Goal: Task Accomplishment & Management: Complete application form

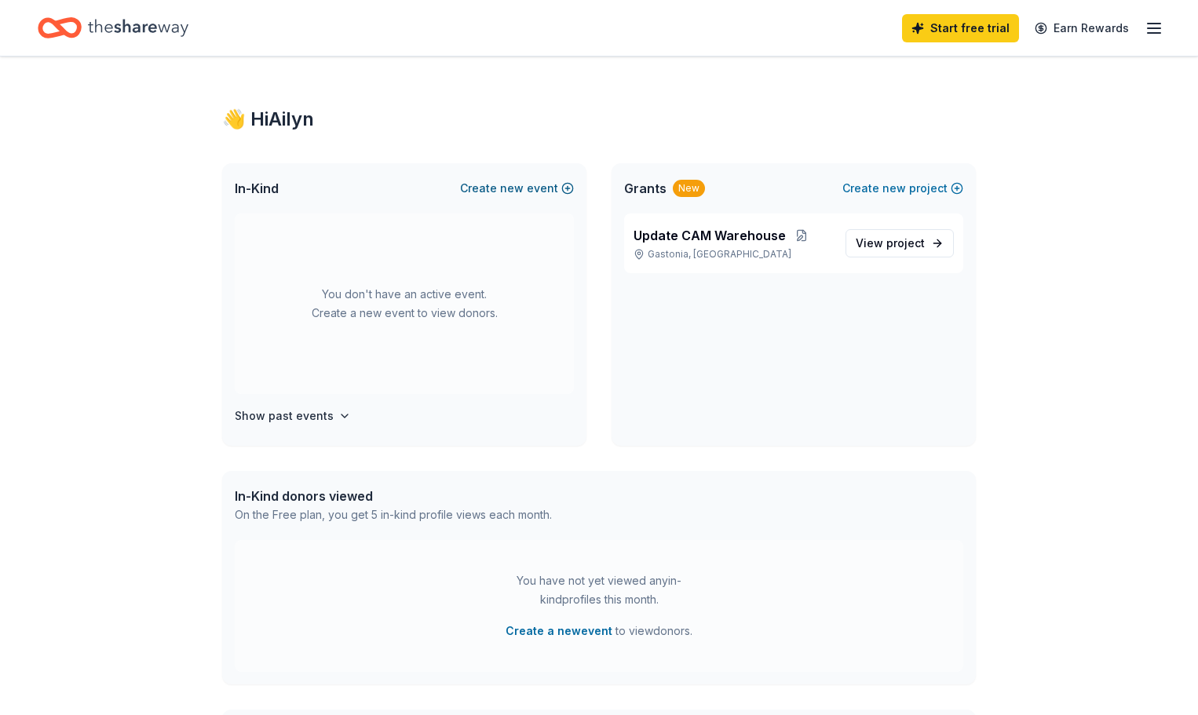
click at [496, 183] on button "Create new event" at bounding box center [517, 188] width 114 height 19
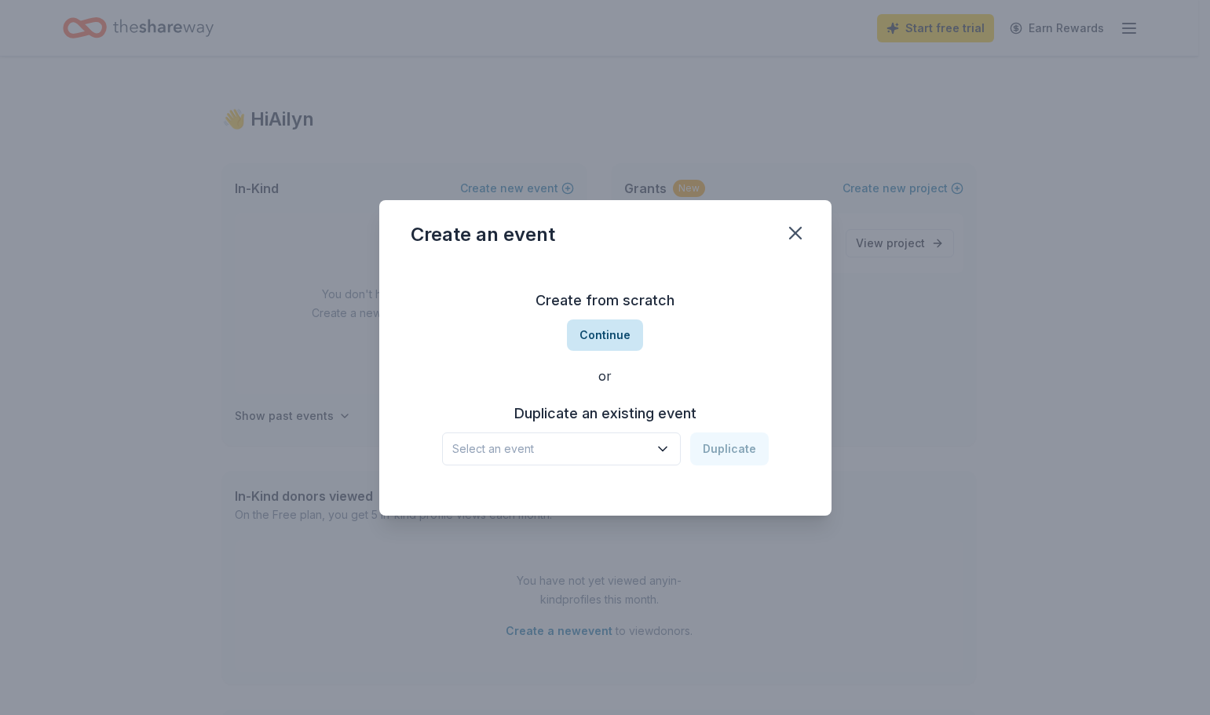
click at [627, 328] on button "Continue" at bounding box center [605, 335] width 76 height 31
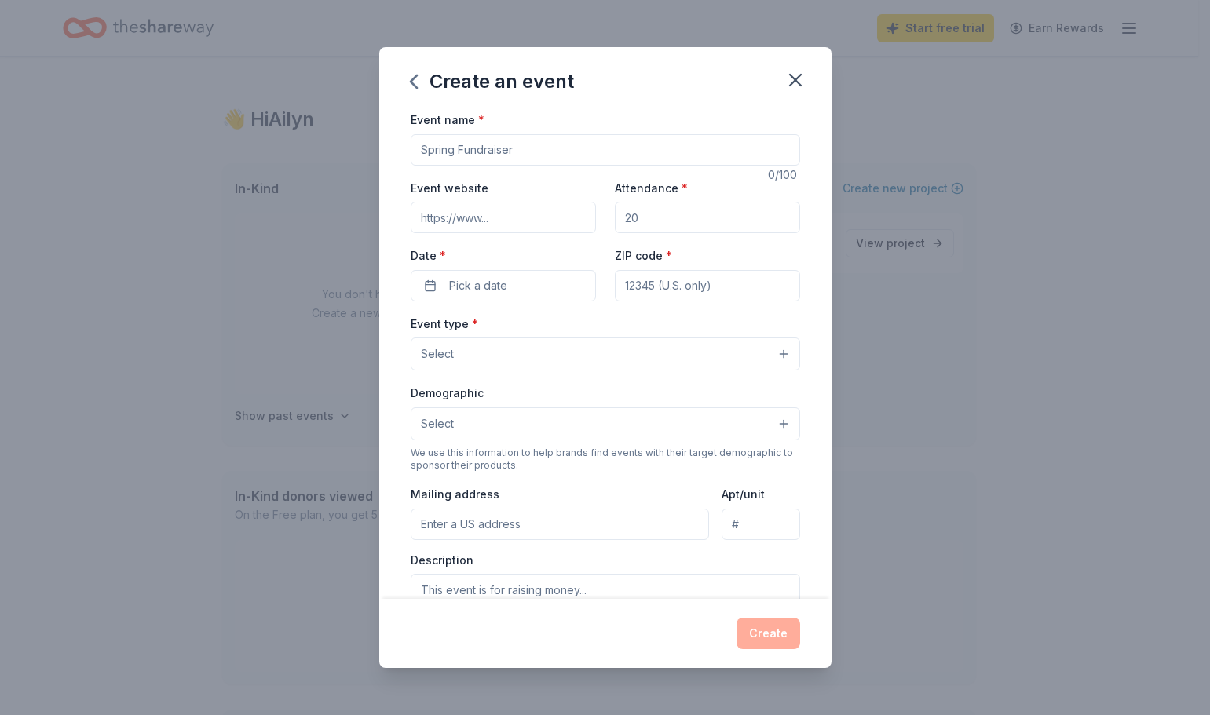
drag, startPoint x: 569, startPoint y: 155, endPoint x: 503, endPoint y: 143, distance: 67.1
click at [503, 143] on input "Event name *" at bounding box center [605, 149] width 389 height 31
drag, startPoint x: 510, startPoint y: 148, endPoint x: 430, endPoint y: 161, distance: 80.3
click at [429, 163] on input "Event name *" at bounding box center [605, 149] width 389 height 31
type input "CAM Volunteer training 2025"
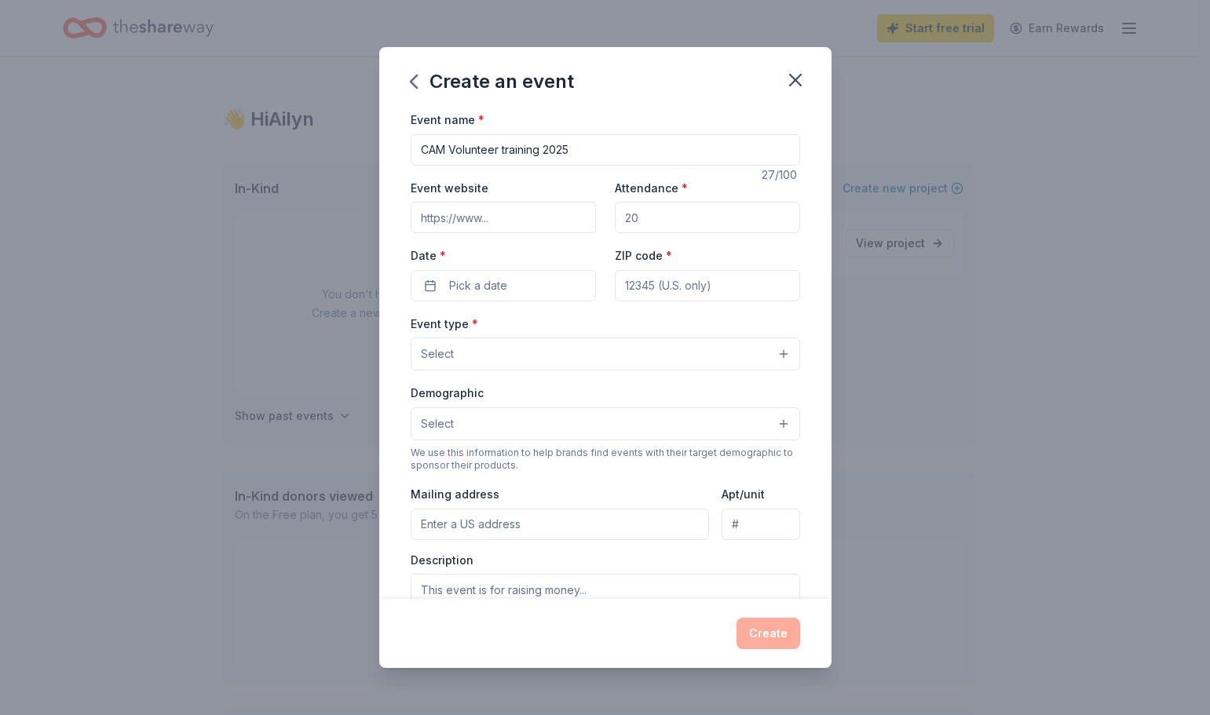
click at [635, 217] on input "Attendance *" at bounding box center [707, 217] width 185 height 31
type input "50"
click at [427, 287] on button "Pick a date" at bounding box center [503, 285] width 185 height 31
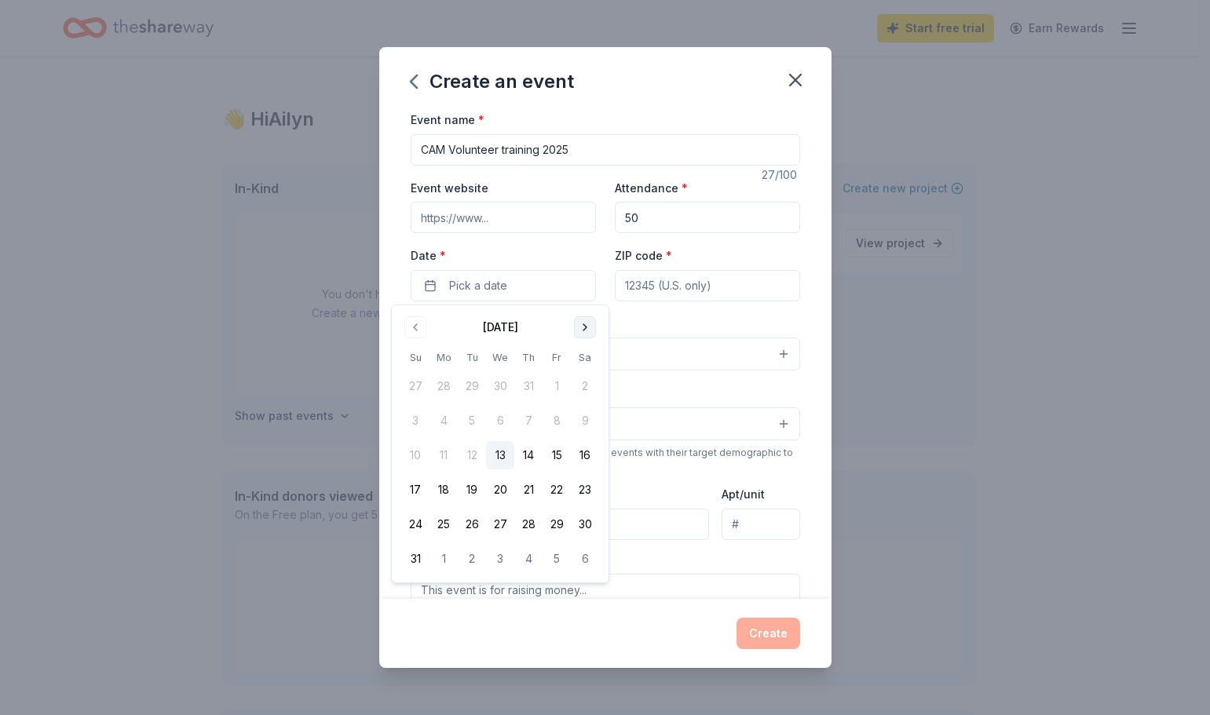
click at [583, 325] on button "Go to next month" at bounding box center [585, 327] width 22 height 22
click at [524, 492] on button "25" at bounding box center [528, 490] width 28 height 28
click at [722, 288] on input "ZIP code *" at bounding box center [707, 285] width 185 height 31
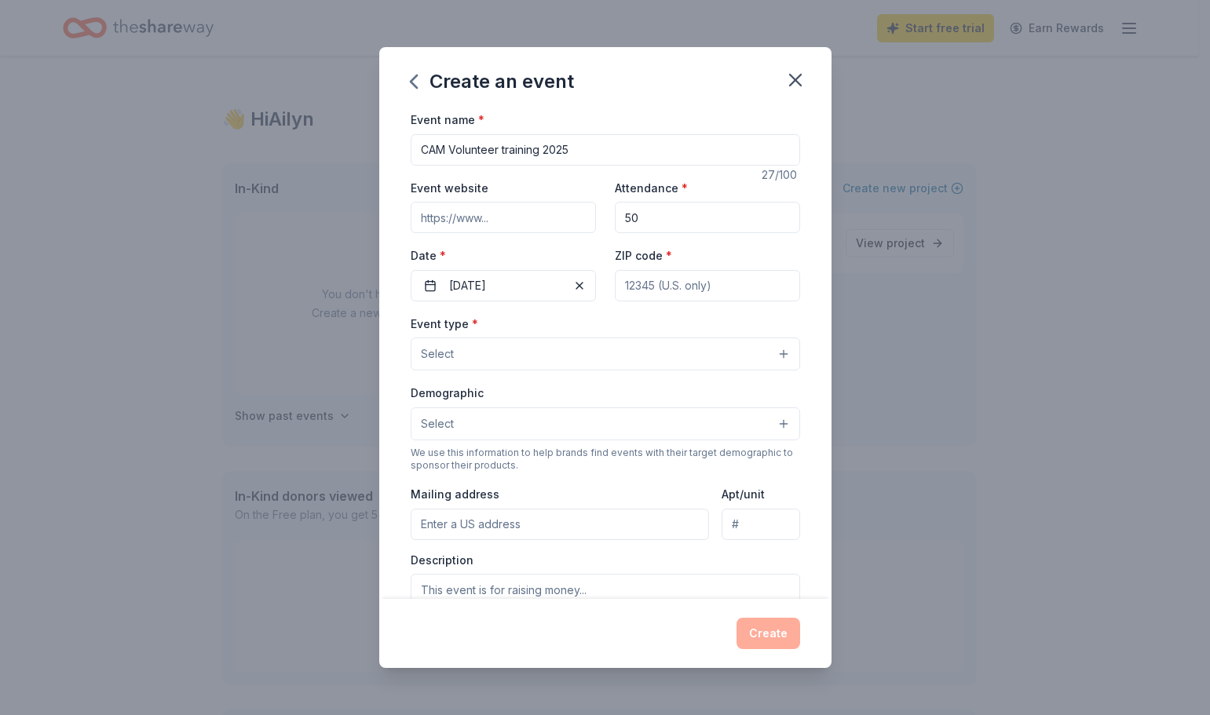
type input "28052"
type input "805 W AIRLINE AVE"
click at [660, 348] on button "Select" at bounding box center [605, 354] width 389 height 33
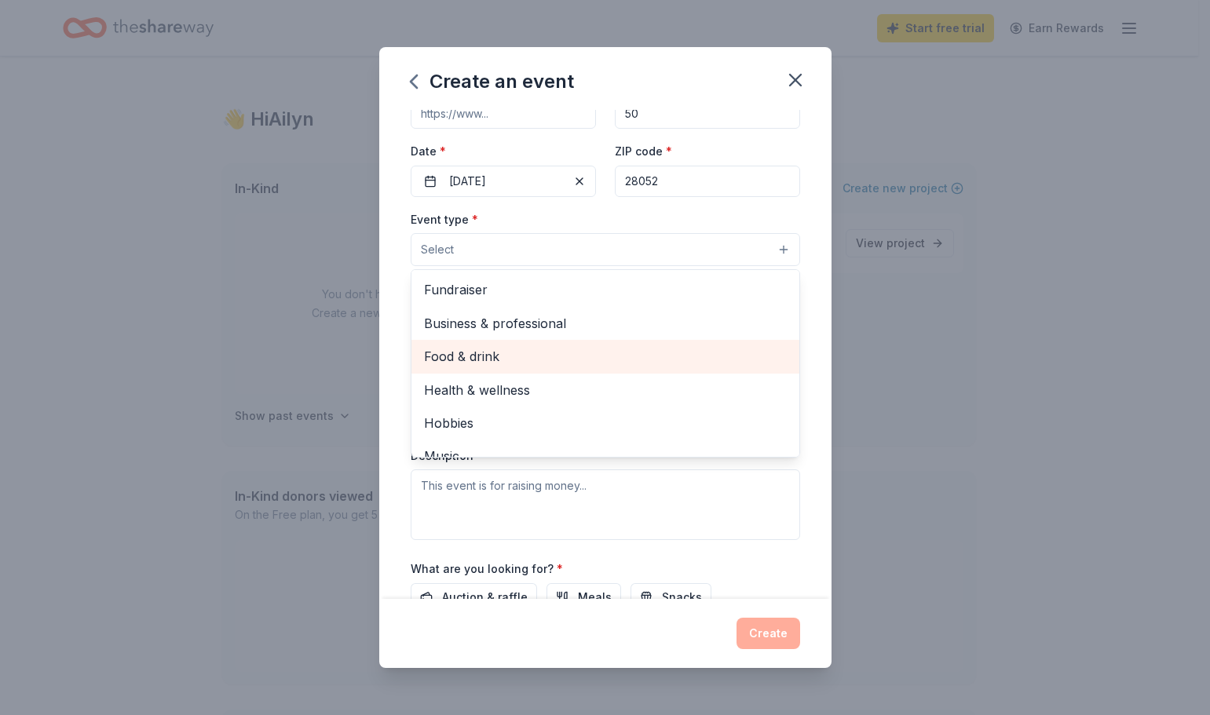
click at [475, 348] on span "Food & drink" at bounding box center [605, 356] width 363 height 20
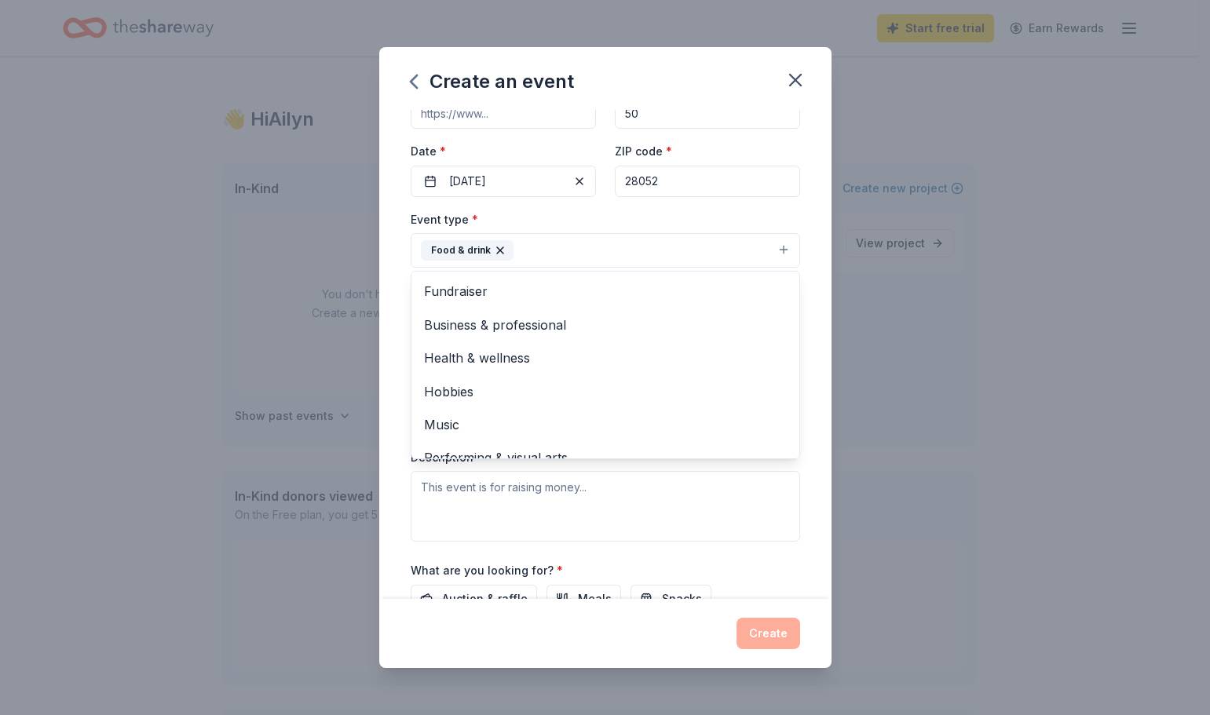
click at [802, 438] on div "Event name * CAM Volunteer training 2025 27 /100 Event website Attendance * 50 …" at bounding box center [605, 354] width 452 height 489
click at [534, 253] on button "Food & drink" at bounding box center [605, 250] width 389 height 35
click at [524, 324] on span "Business & professional" at bounding box center [605, 325] width 363 height 20
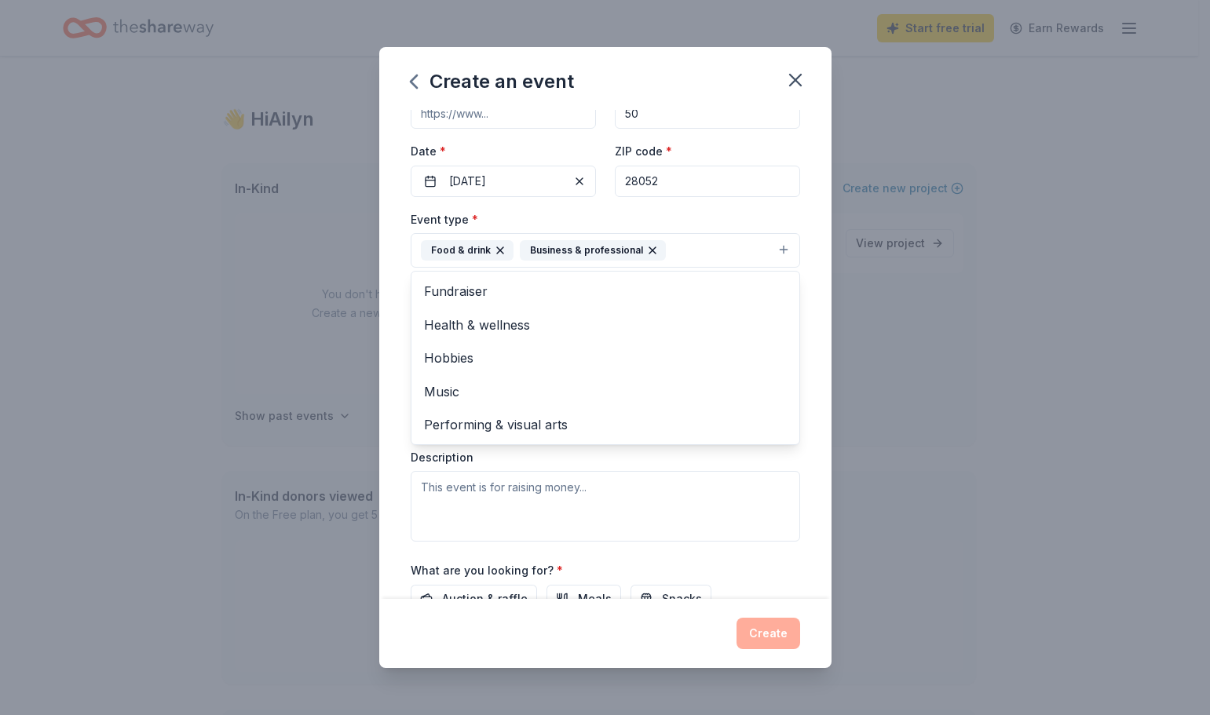
click at [797, 426] on div "Event name * CAM Volunteer training 2025 27 /100 Event website Attendance * 50 …" at bounding box center [605, 354] width 452 height 489
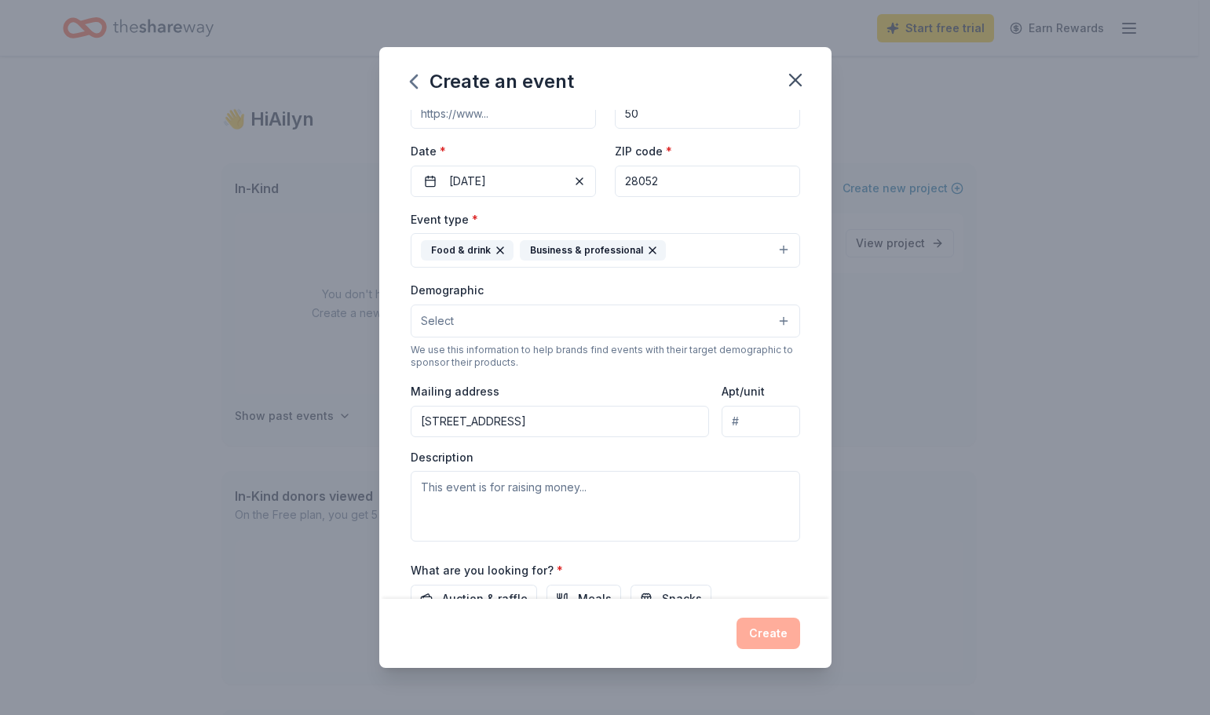
click at [526, 323] on button "Select" at bounding box center [605, 321] width 389 height 33
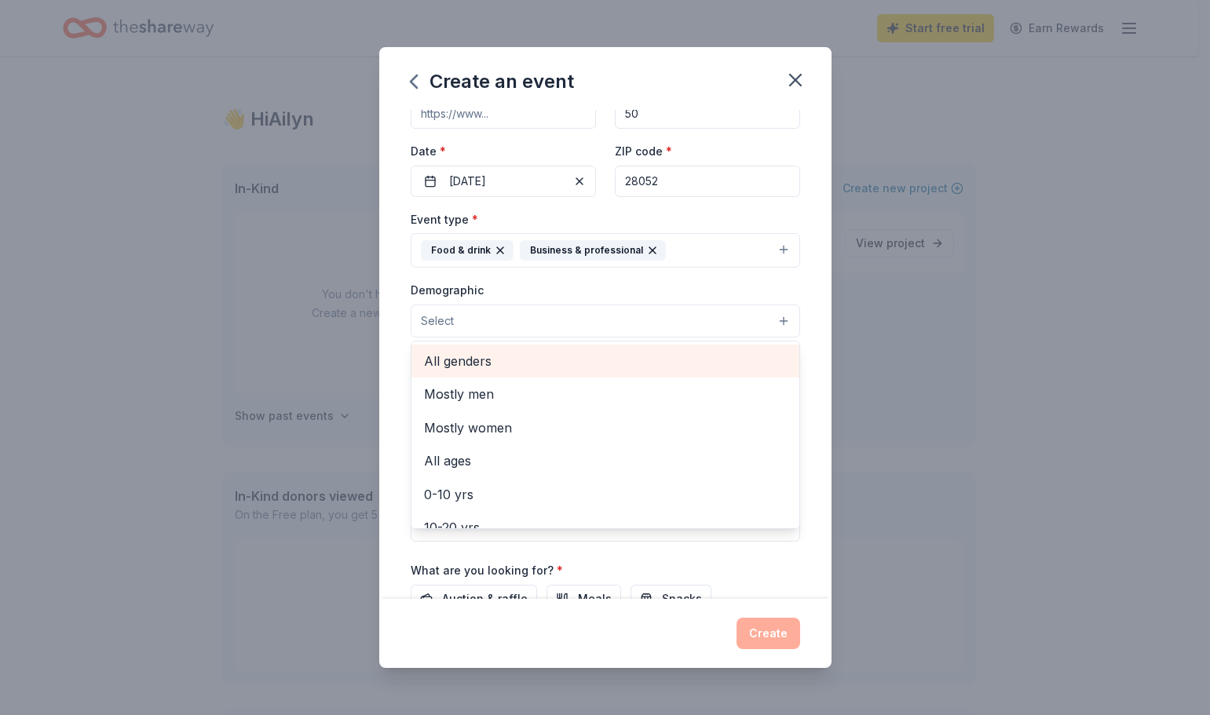
click at [510, 359] on span "All genders" at bounding box center [605, 361] width 363 height 20
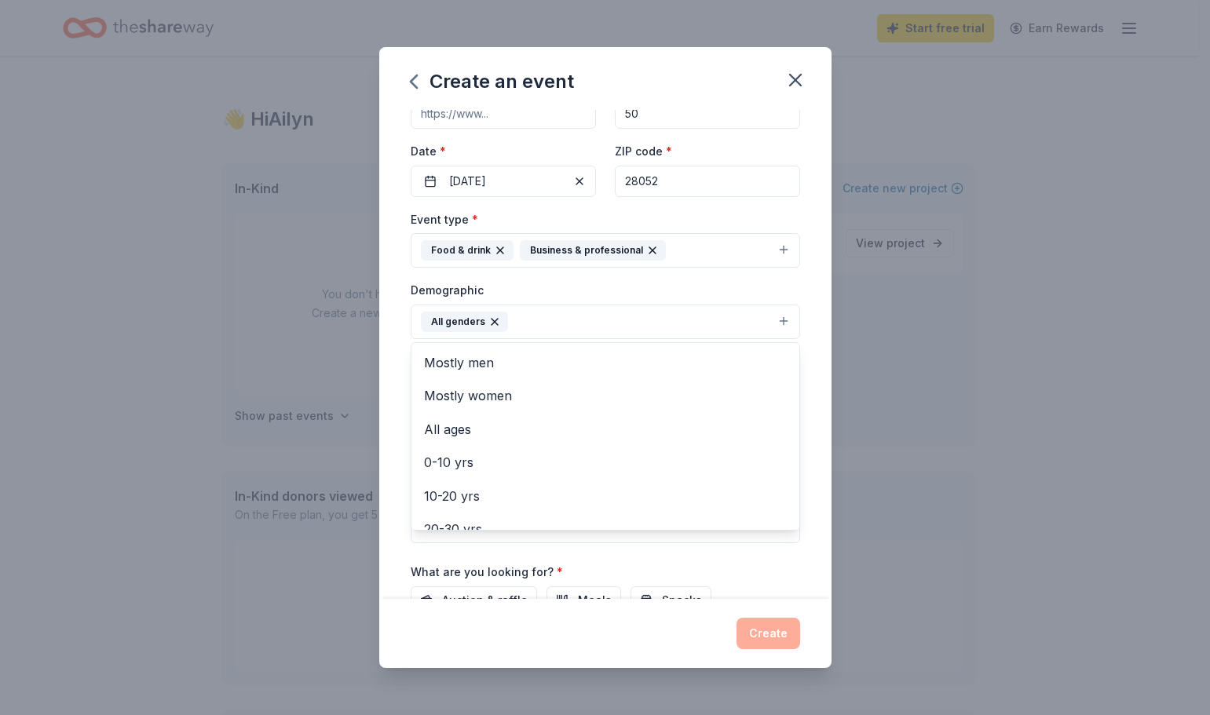
click at [803, 502] on div "Event name * CAM Volunteer training 2025 27 /100 Event website Attendance * 50 …" at bounding box center [605, 354] width 452 height 489
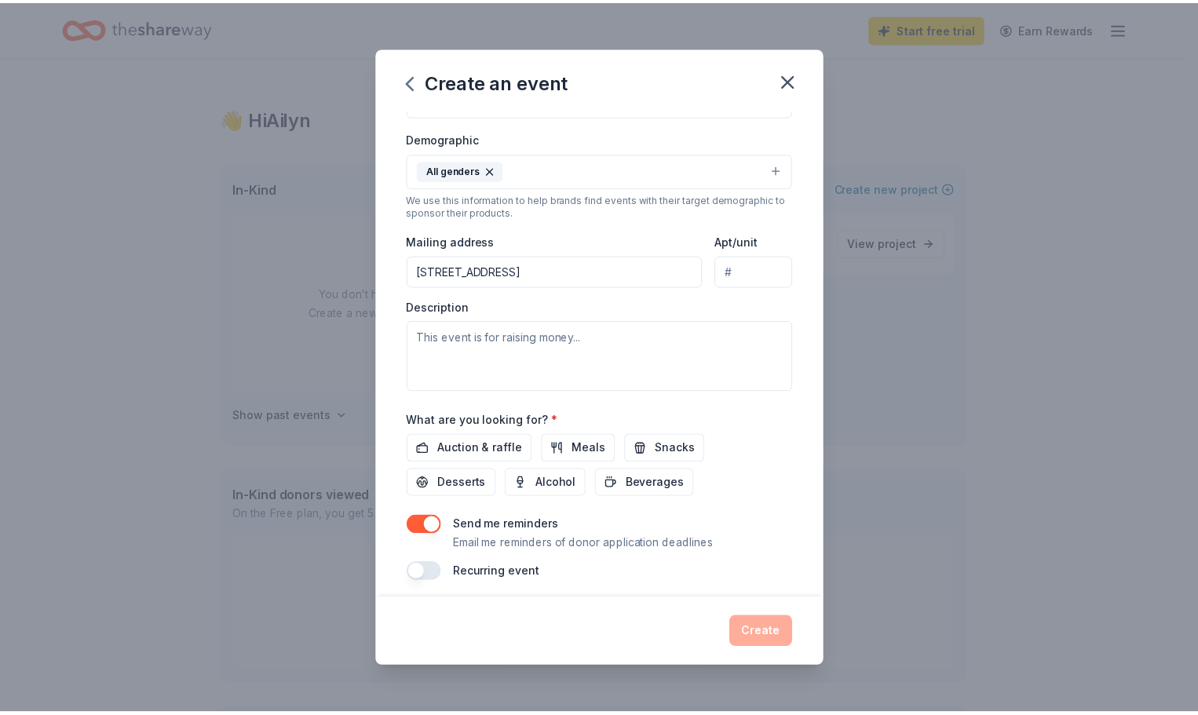
scroll to position [265, 0]
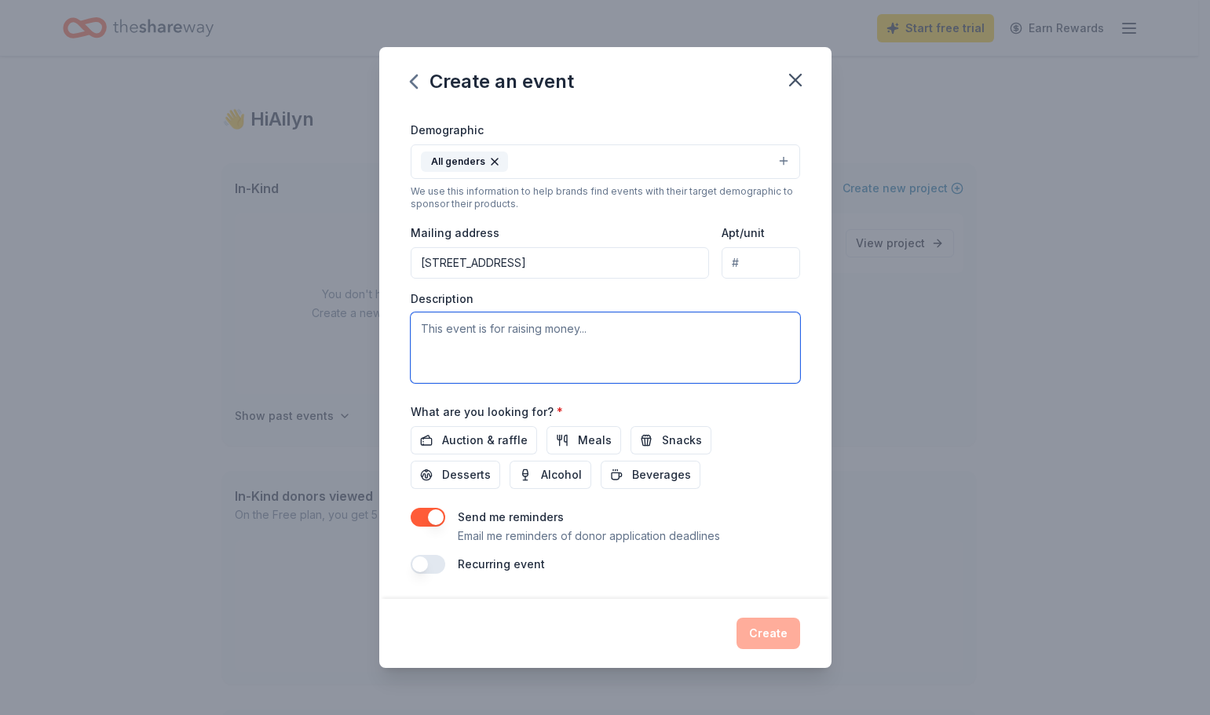
click at [618, 334] on textarea at bounding box center [605, 347] width 389 height 71
click at [514, 353] on textarea "This event is to train all of our volunteer staff on updated procedures and pol…" at bounding box center [605, 347] width 389 height 71
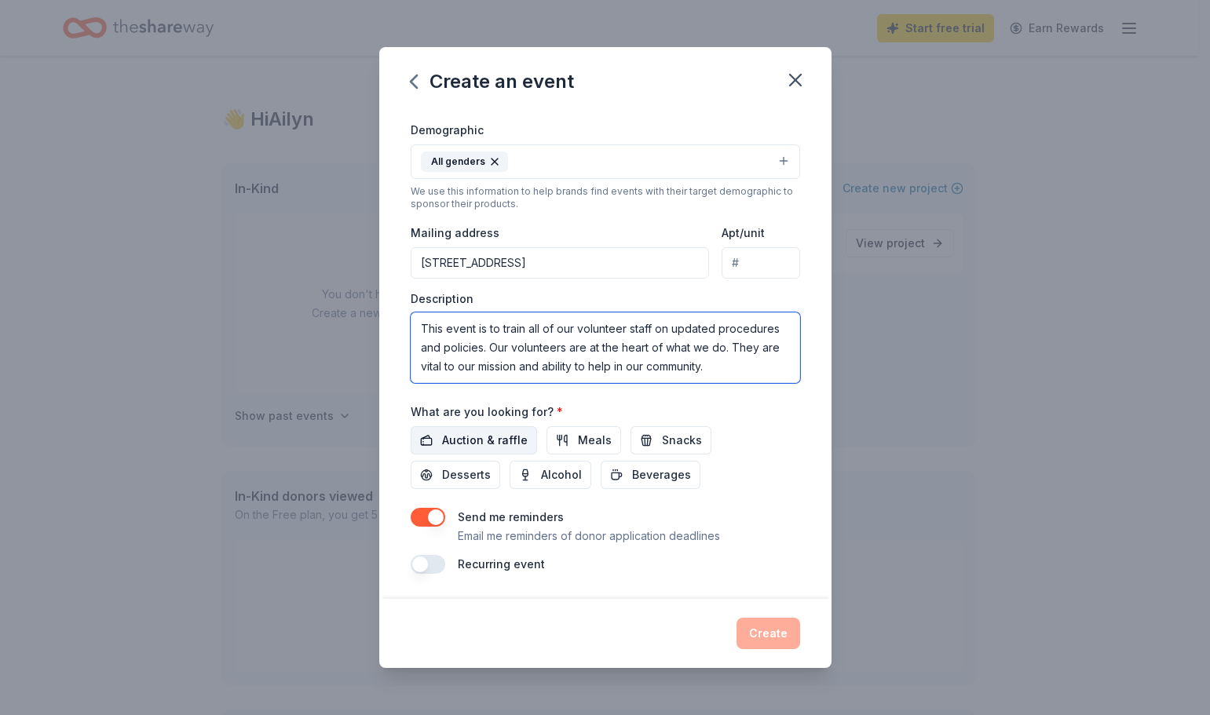
type textarea "This event is to train all of our volunteer staff on updated procedures and pol…"
click at [469, 436] on span "Auction & raffle" at bounding box center [485, 440] width 86 height 19
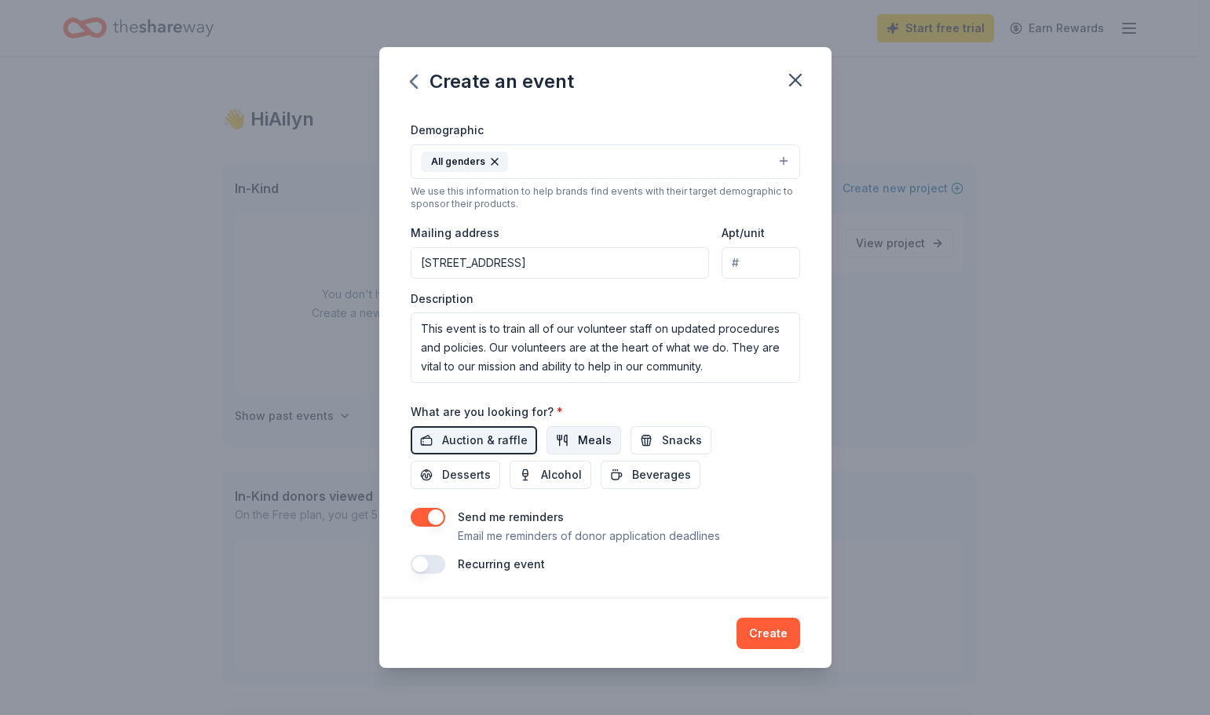
click at [583, 440] on span "Meals" at bounding box center [595, 440] width 34 height 19
click at [670, 437] on span "Snacks" at bounding box center [682, 440] width 40 height 19
click at [444, 473] on span "Desserts" at bounding box center [466, 475] width 49 height 19
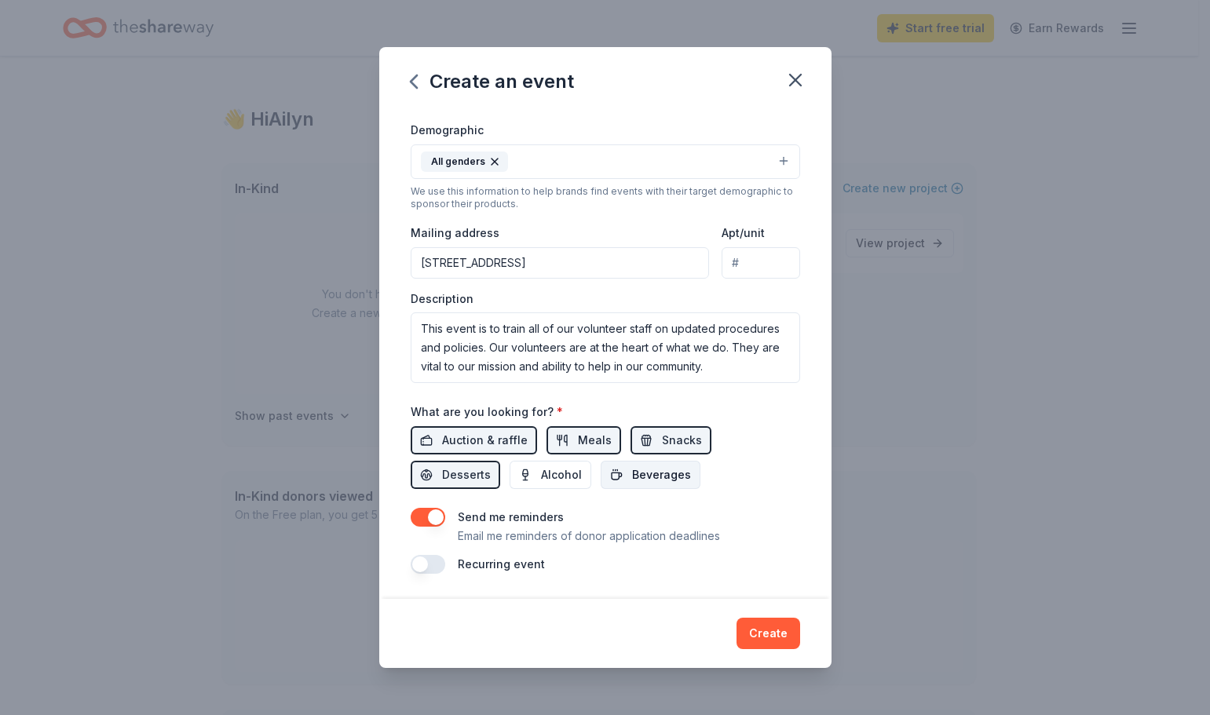
click at [653, 469] on span "Beverages" at bounding box center [661, 475] width 59 height 19
click at [774, 623] on button "Create" at bounding box center [768, 633] width 64 height 31
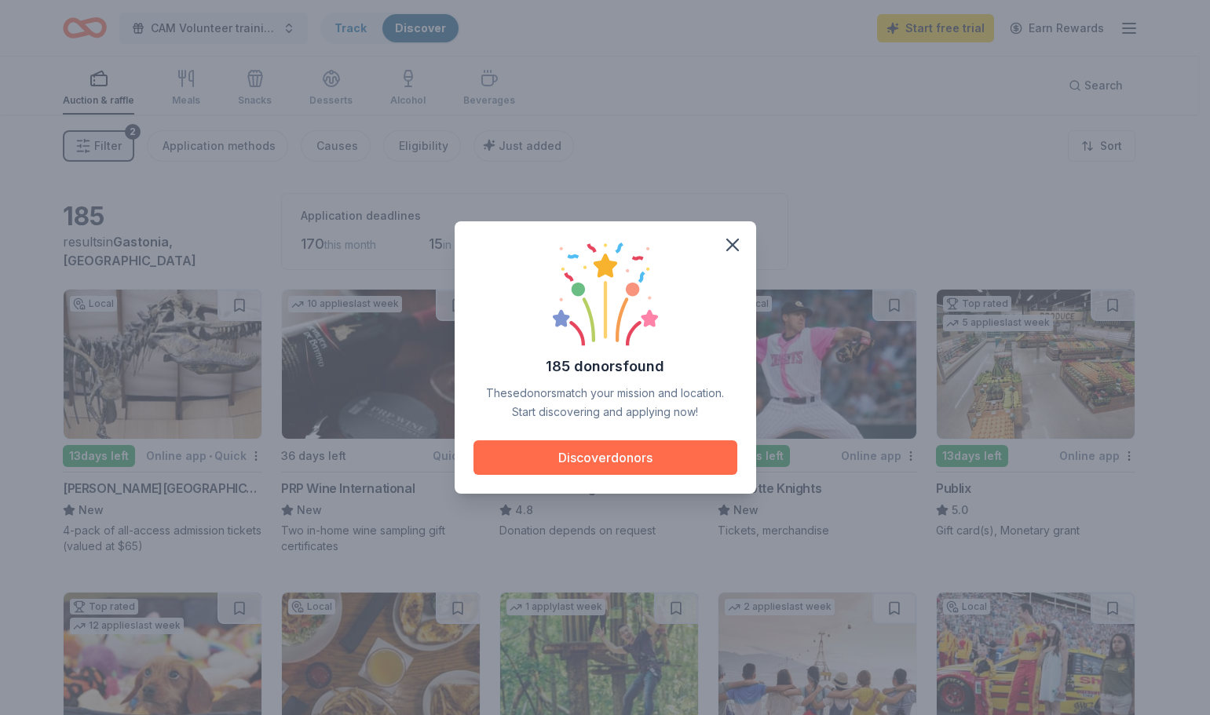
click at [672, 459] on button "Discover donors" at bounding box center [605, 457] width 264 height 35
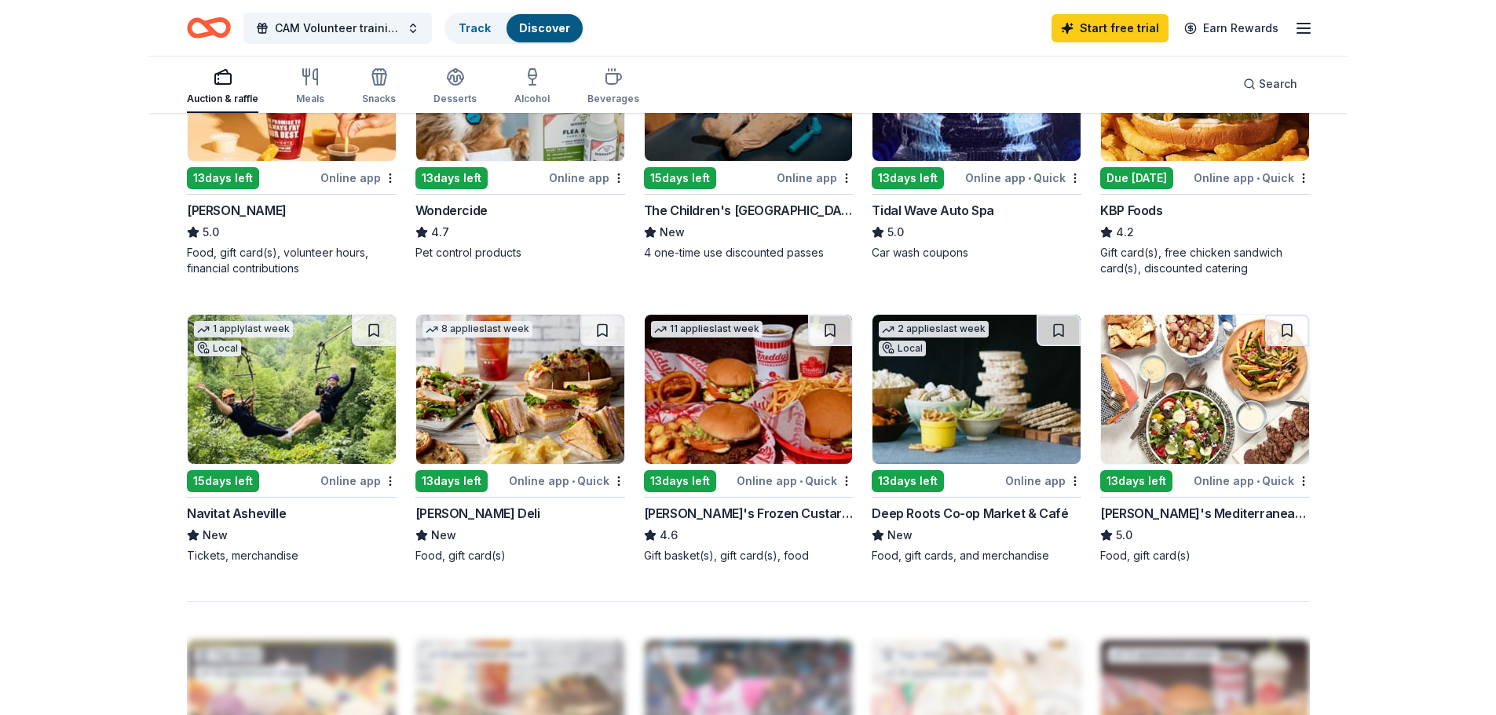
scroll to position [942, 0]
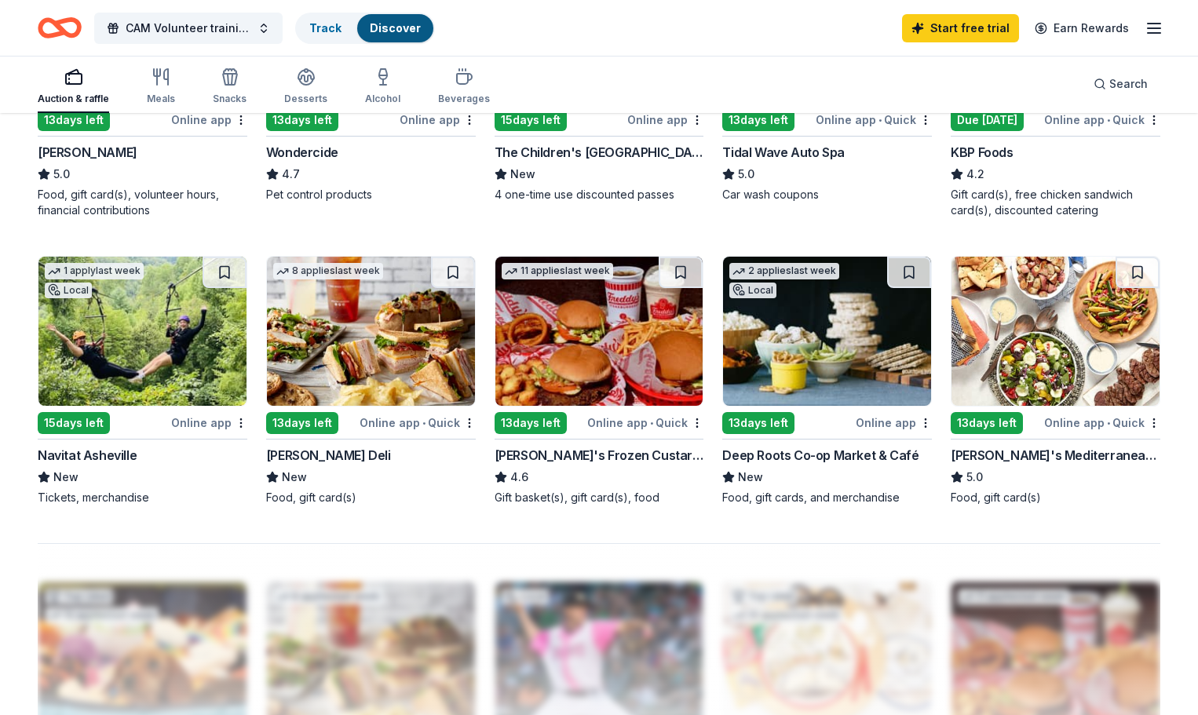
click at [393, 349] on img at bounding box center [371, 331] width 208 height 149
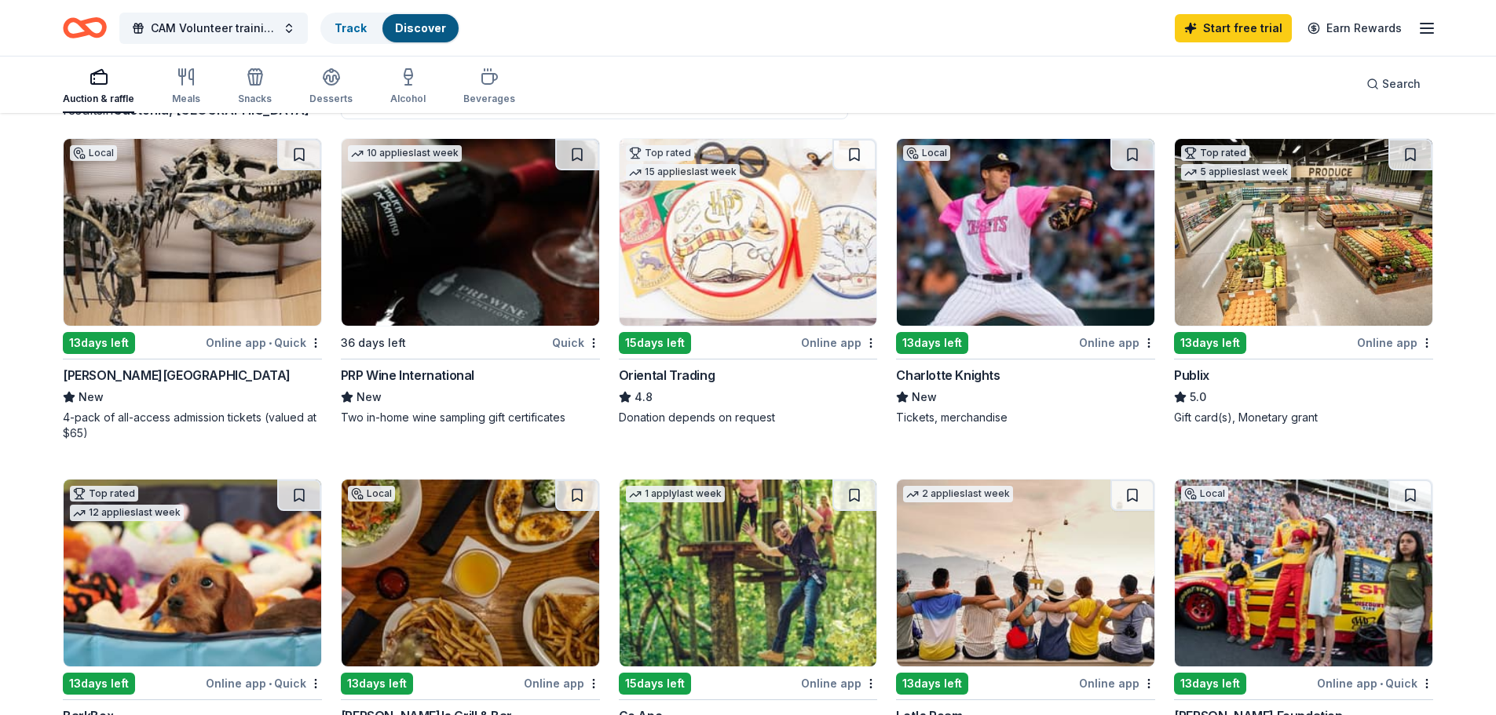
scroll to position [137, 0]
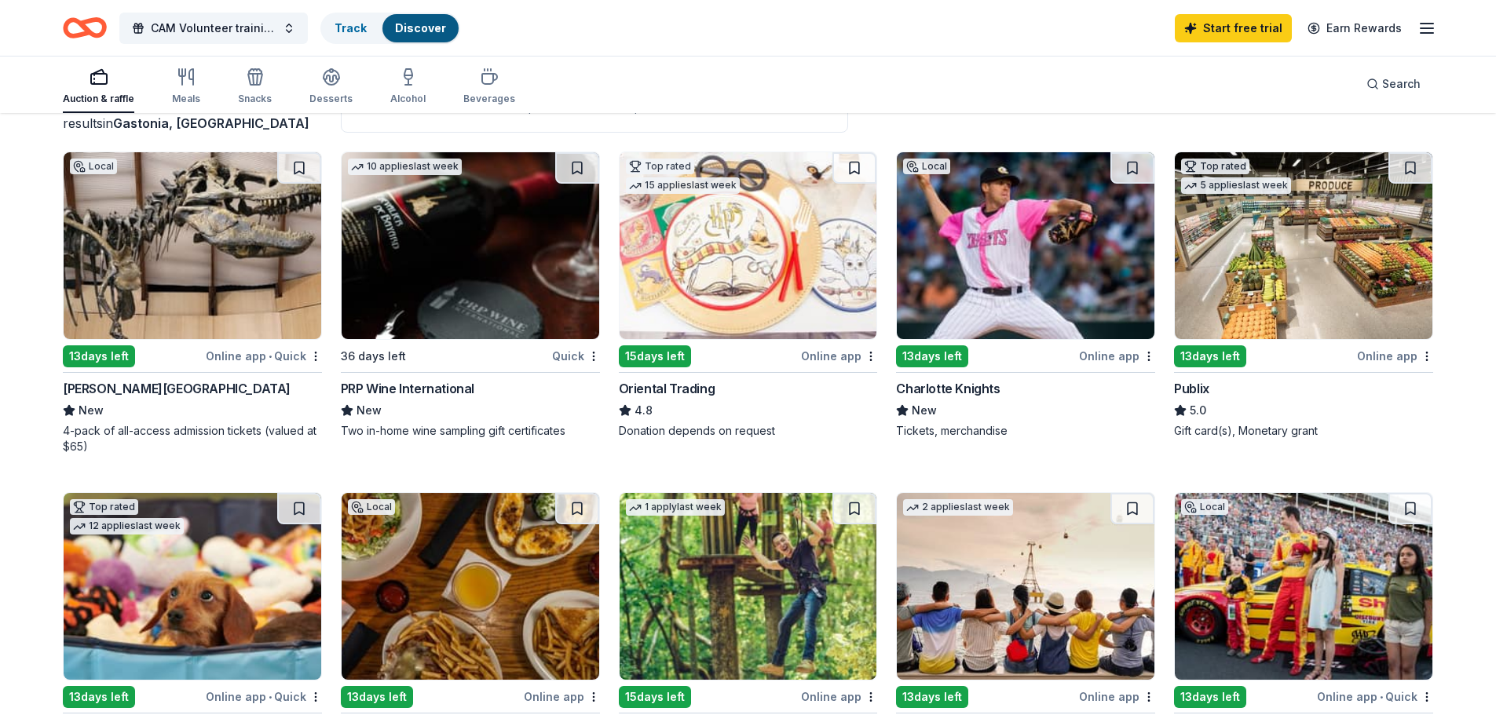
click at [1197, 274] on img at bounding box center [1304, 245] width 258 height 187
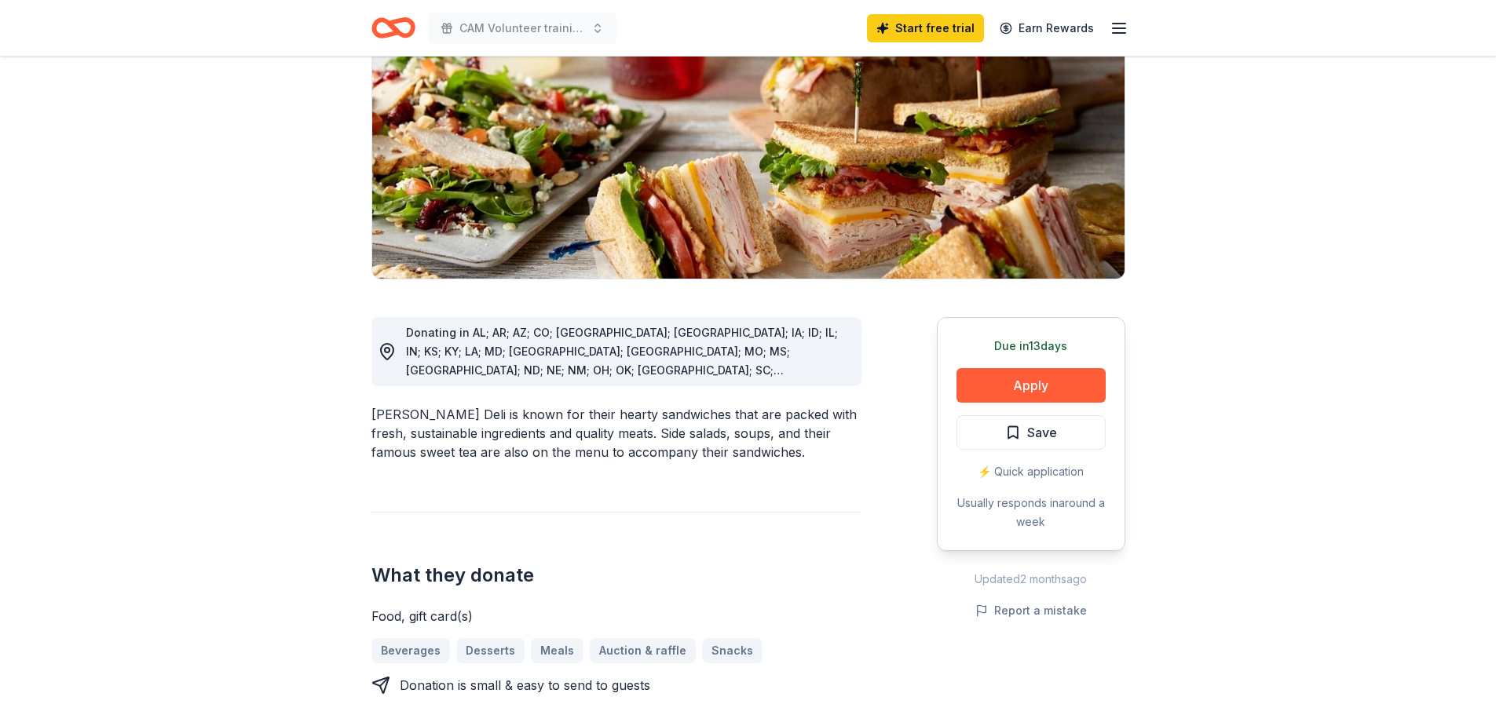
scroll to position [236, 0]
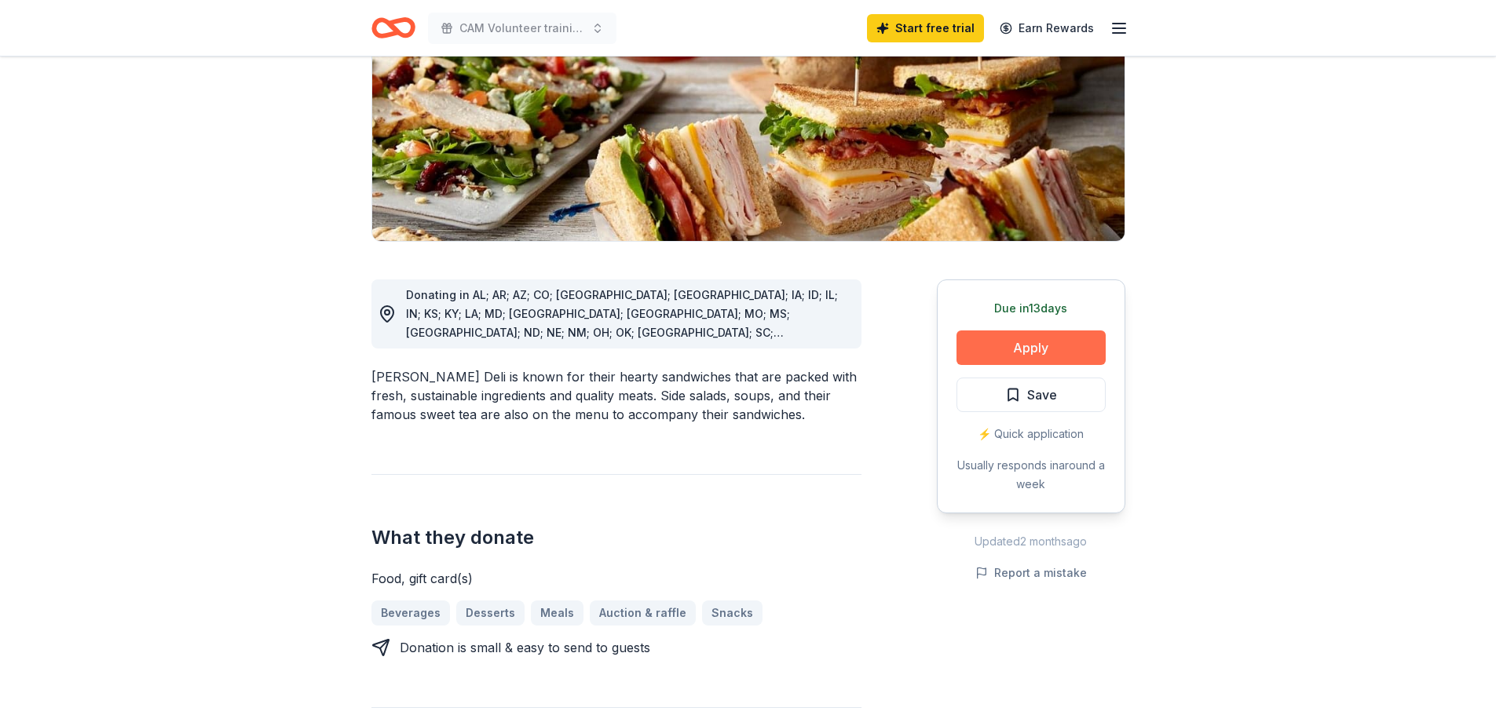
click at [1007, 345] on button "Apply" at bounding box center [1030, 348] width 149 height 35
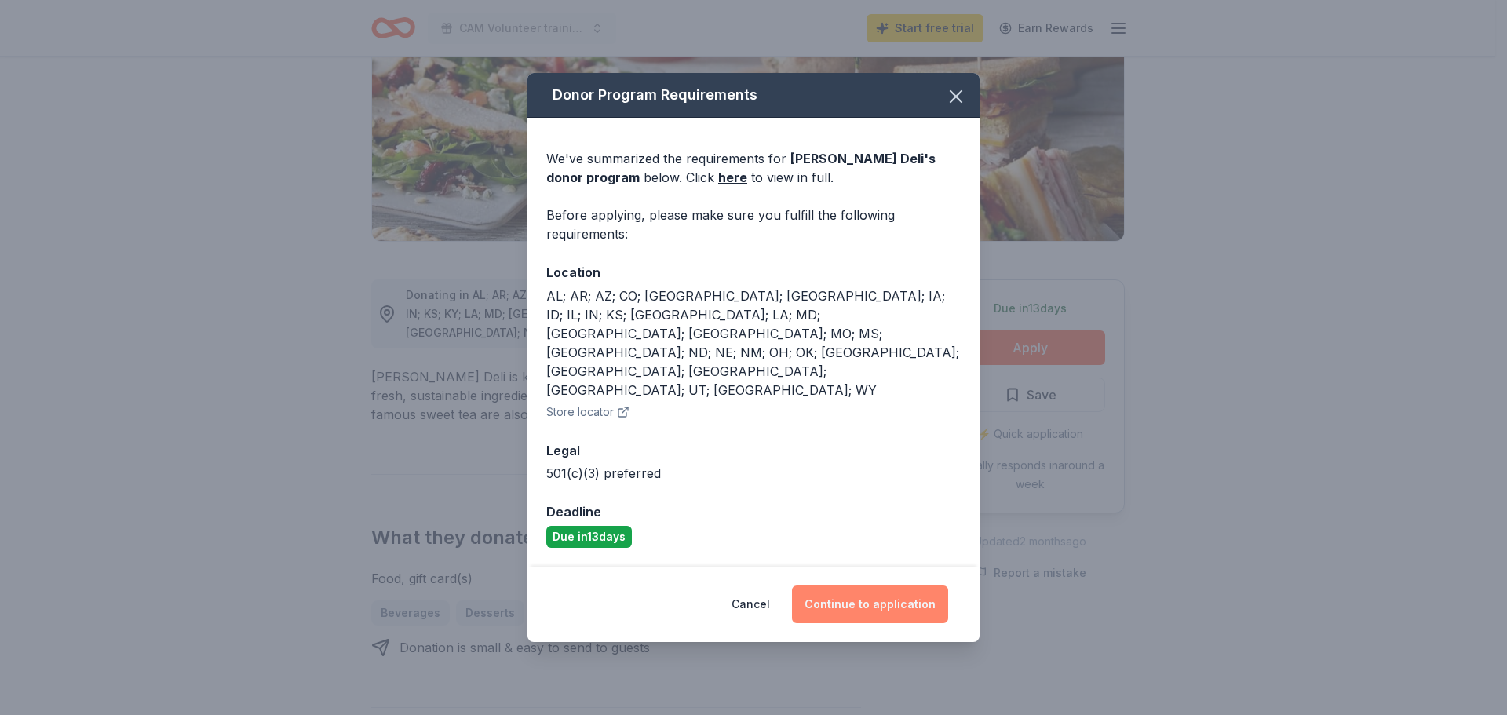
click at [876, 586] on button "Continue to application" at bounding box center [870, 605] width 156 height 38
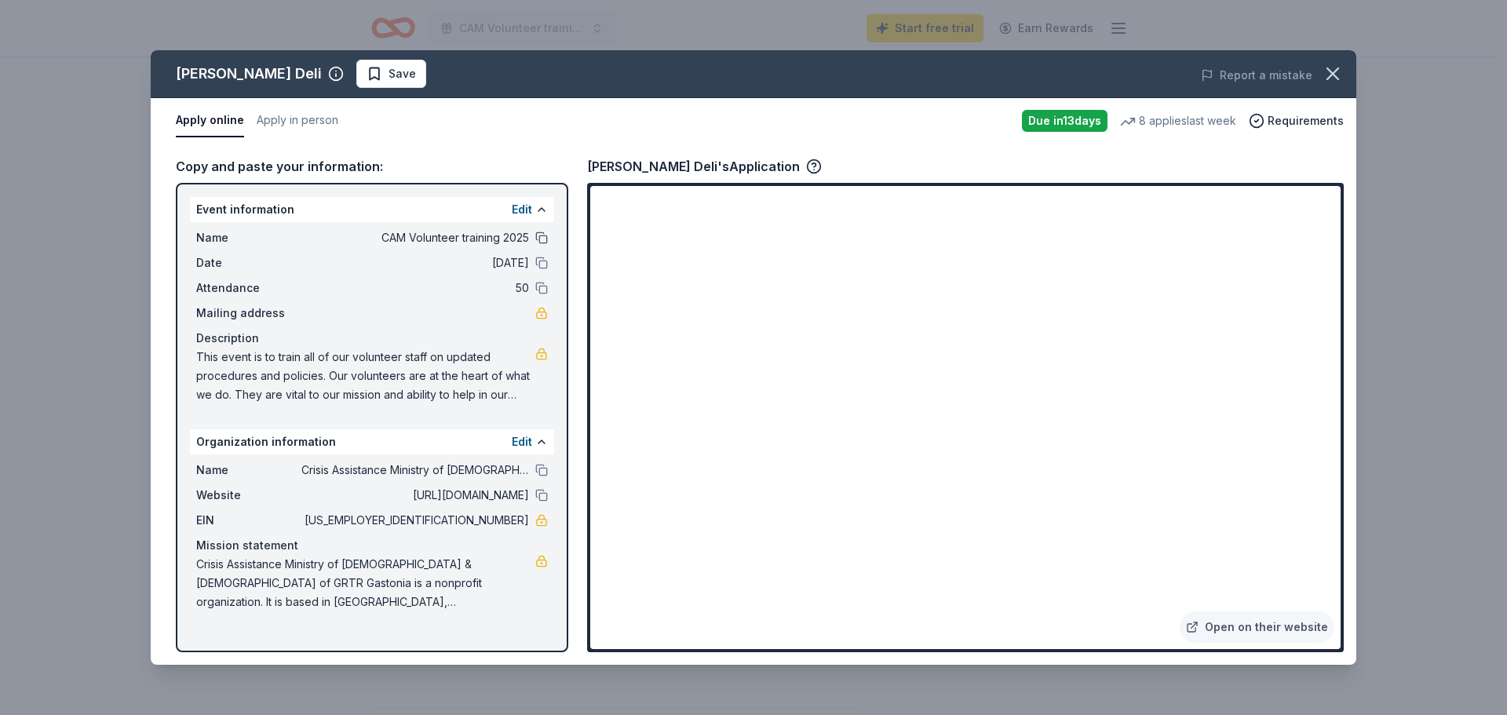
click at [544, 237] on button at bounding box center [541, 238] width 13 height 13
click at [542, 266] on button at bounding box center [541, 263] width 13 height 13
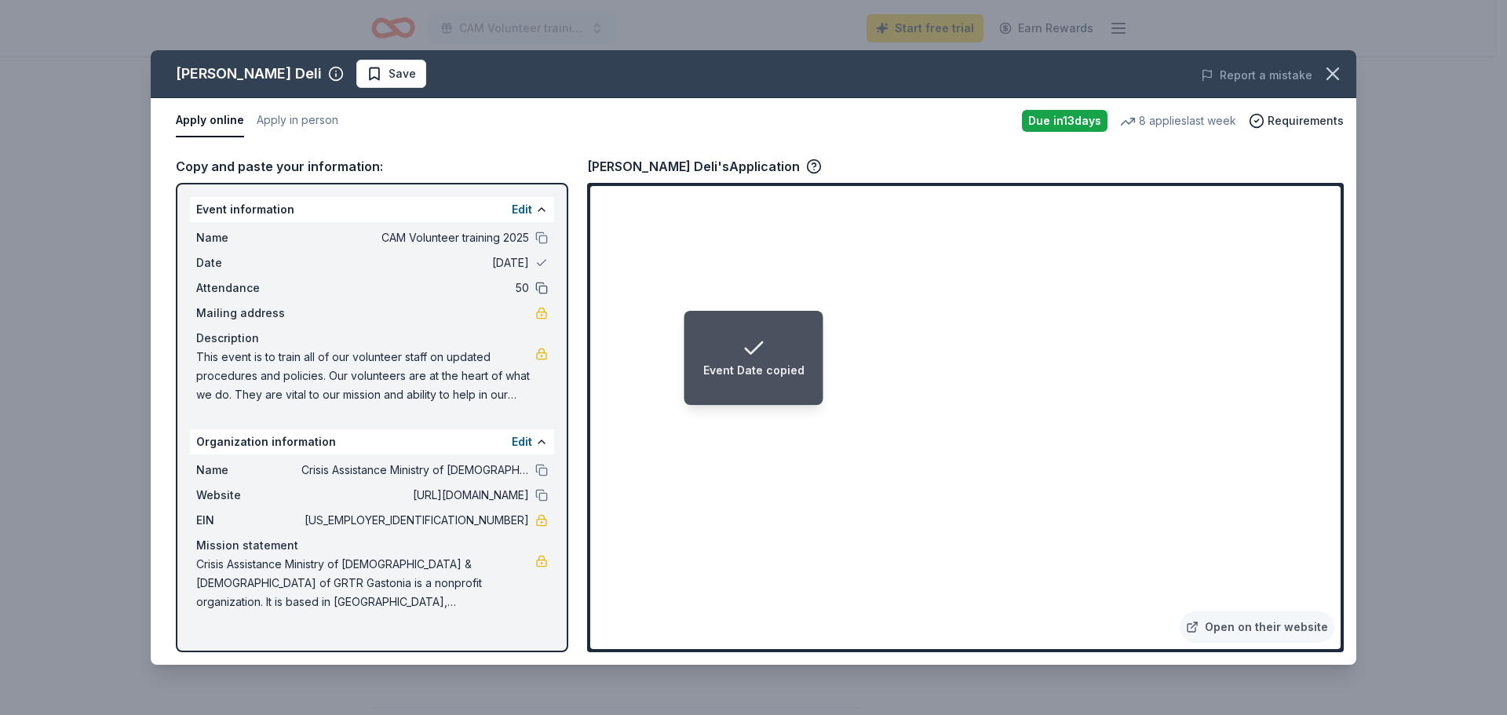
click at [538, 294] on button at bounding box center [541, 288] width 13 height 13
click at [541, 473] on button at bounding box center [541, 470] width 13 height 13
click at [545, 493] on button at bounding box center [541, 495] width 13 height 13
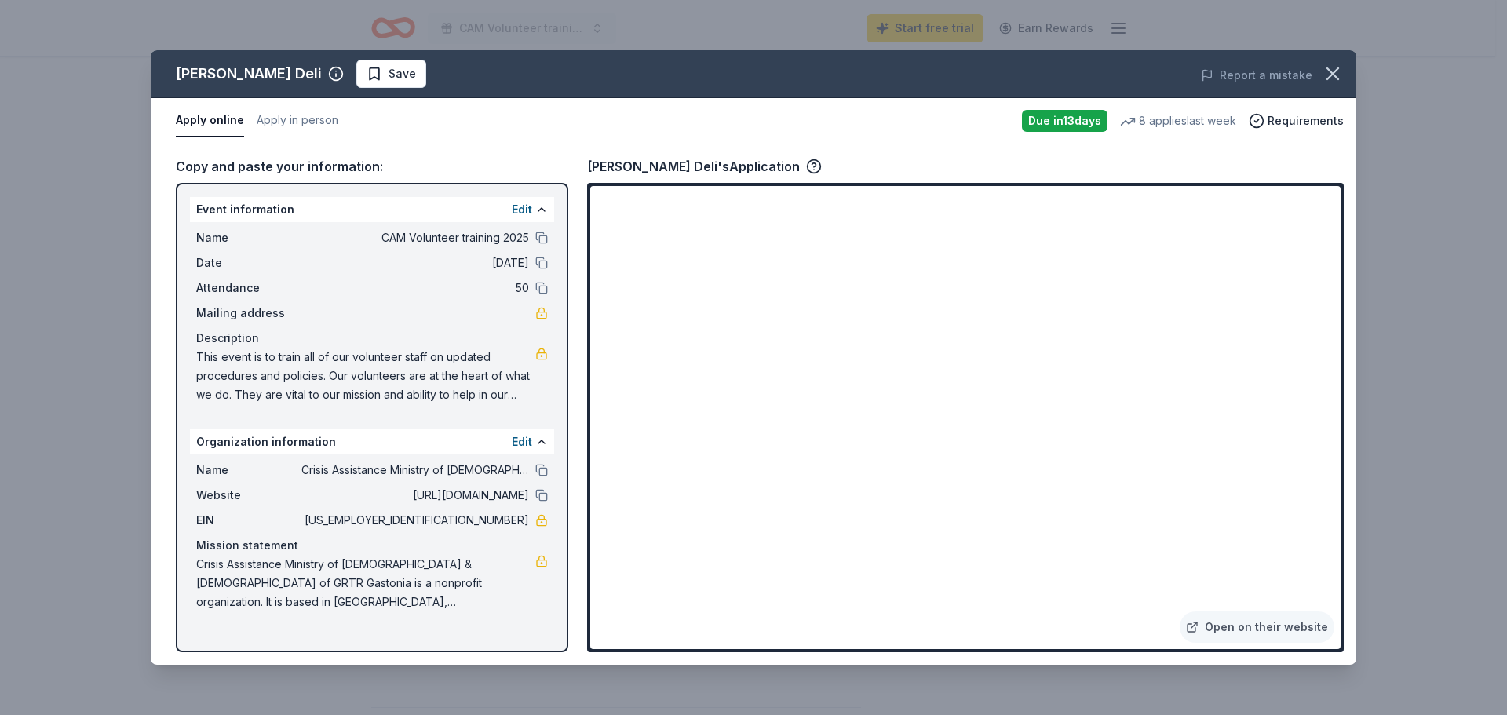
click at [202, 120] on button "Apply online" at bounding box center [210, 120] width 68 height 33
click at [294, 122] on button "Apply in person" at bounding box center [298, 120] width 82 height 33
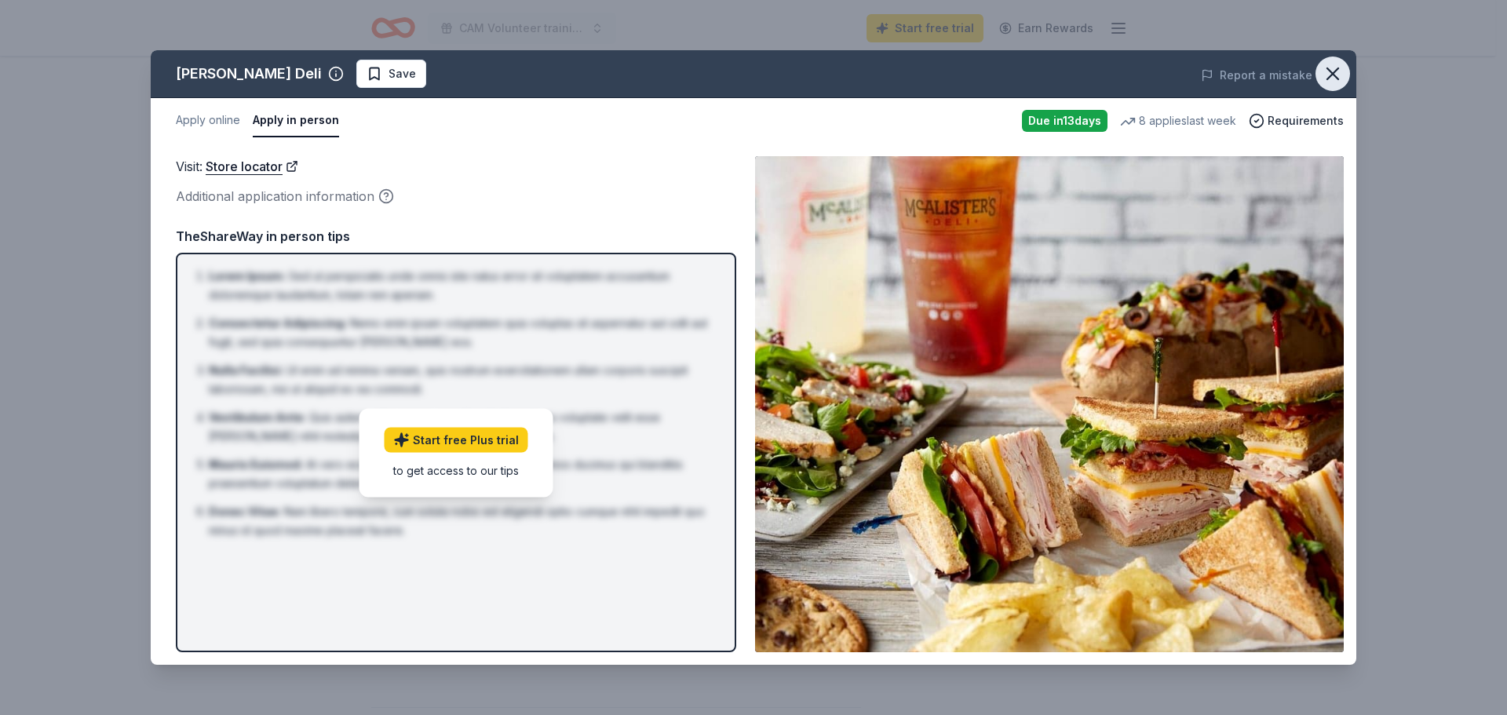
click at [1197, 75] on icon "button" at bounding box center [1333, 74] width 22 height 22
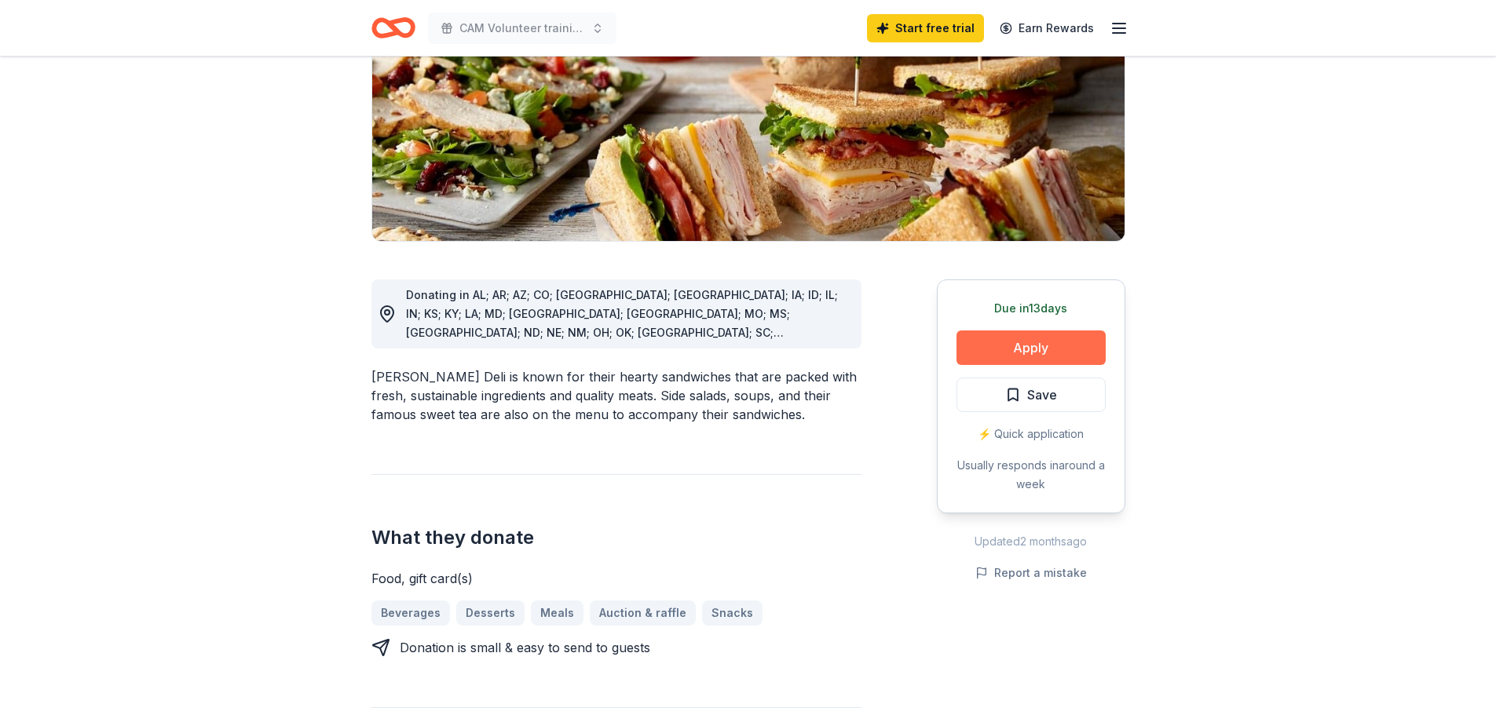
click at [1025, 346] on button "Apply" at bounding box center [1030, 348] width 149 height 35
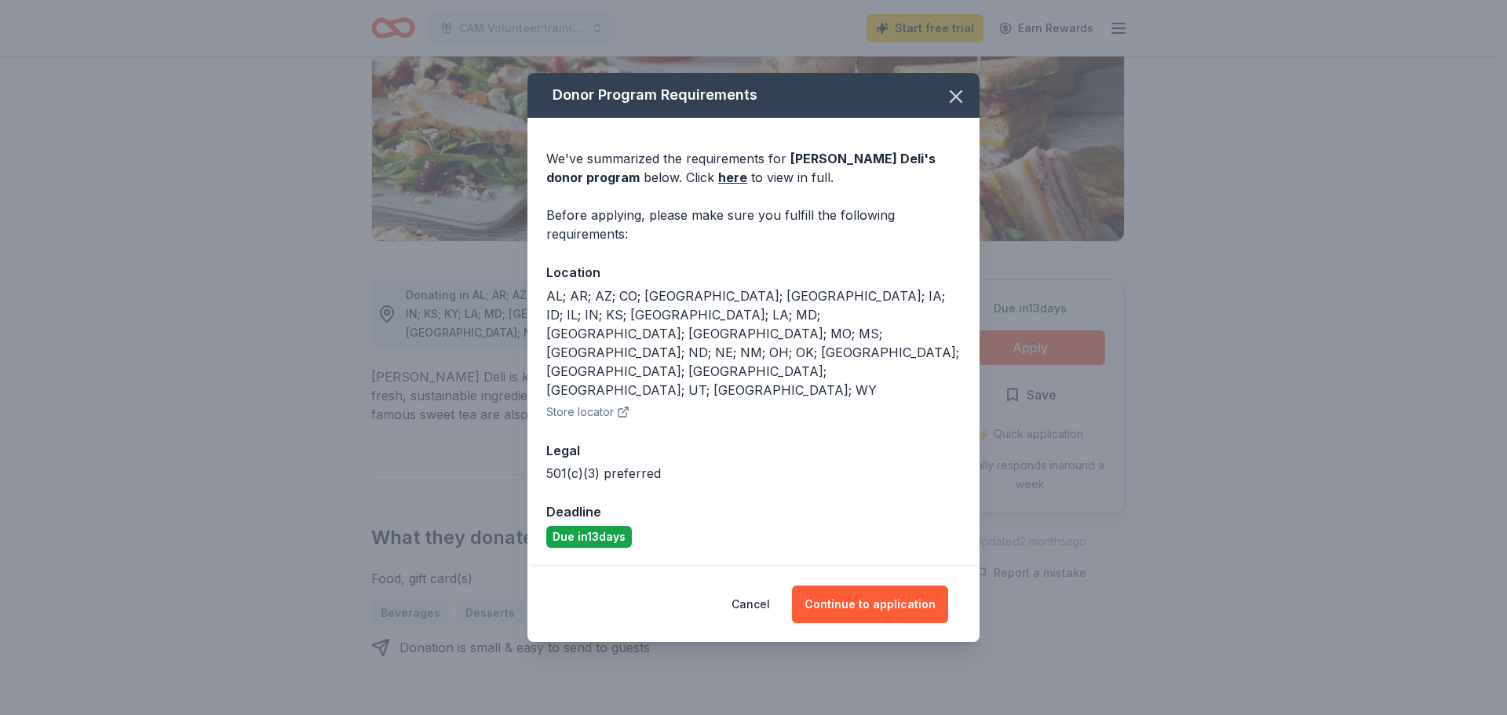
click at [234, 367] on div "Donor Program Requirements We've summarized the requirements for McAlister's De…" at bounding box center [753, 357] width 1507 height 715
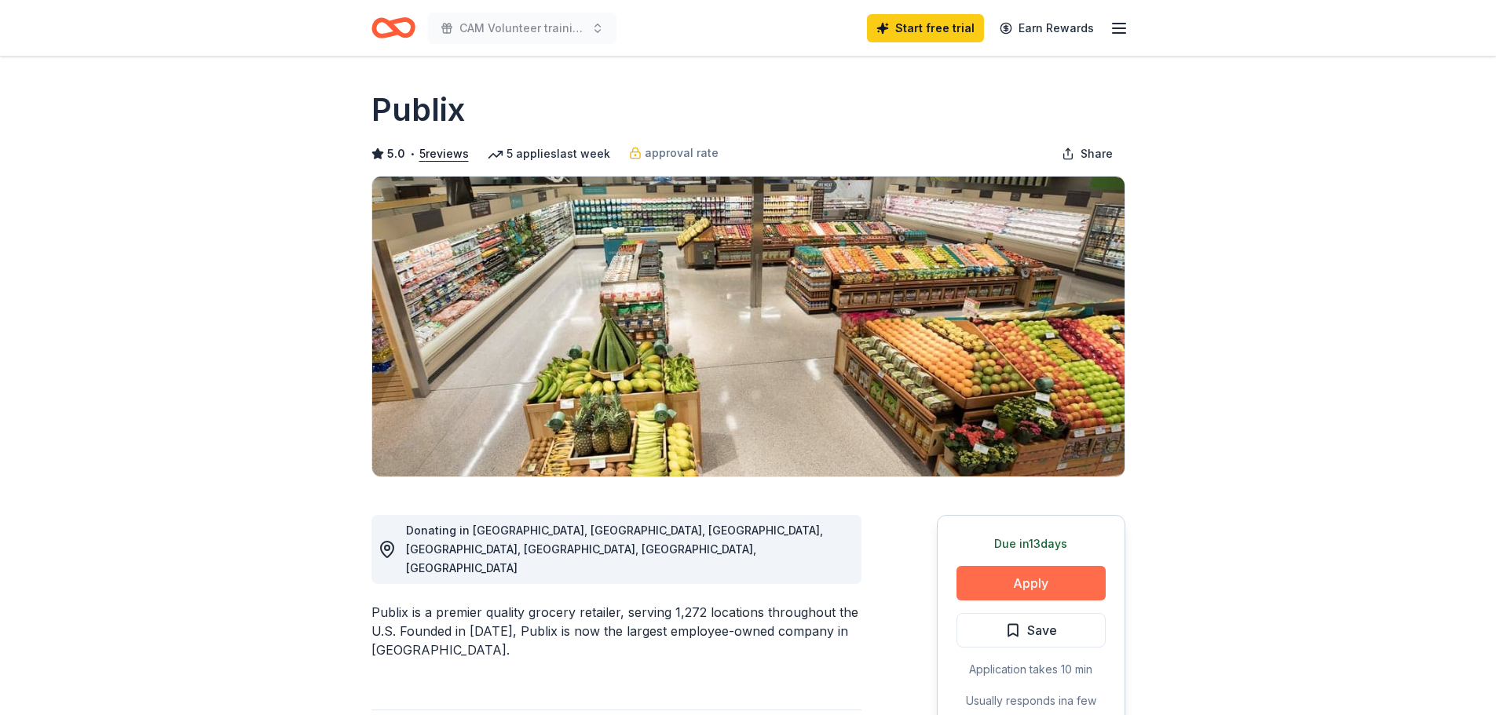
click at [1018, 579] on button "Apply" at bounding box center [1030, 583] width 149 height 35
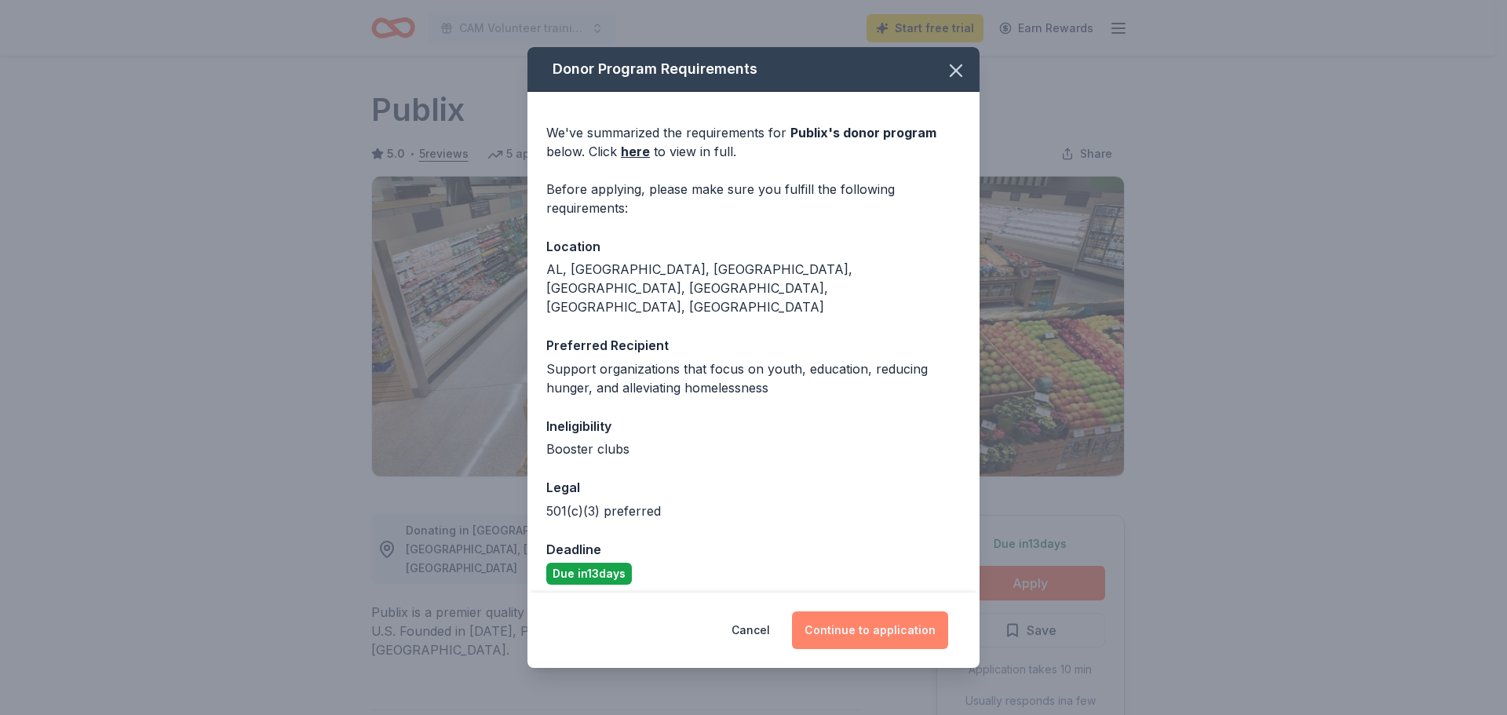
click at [841, 612] on button "Continue to application" at bounding box center [870, 631] width 156 height 38
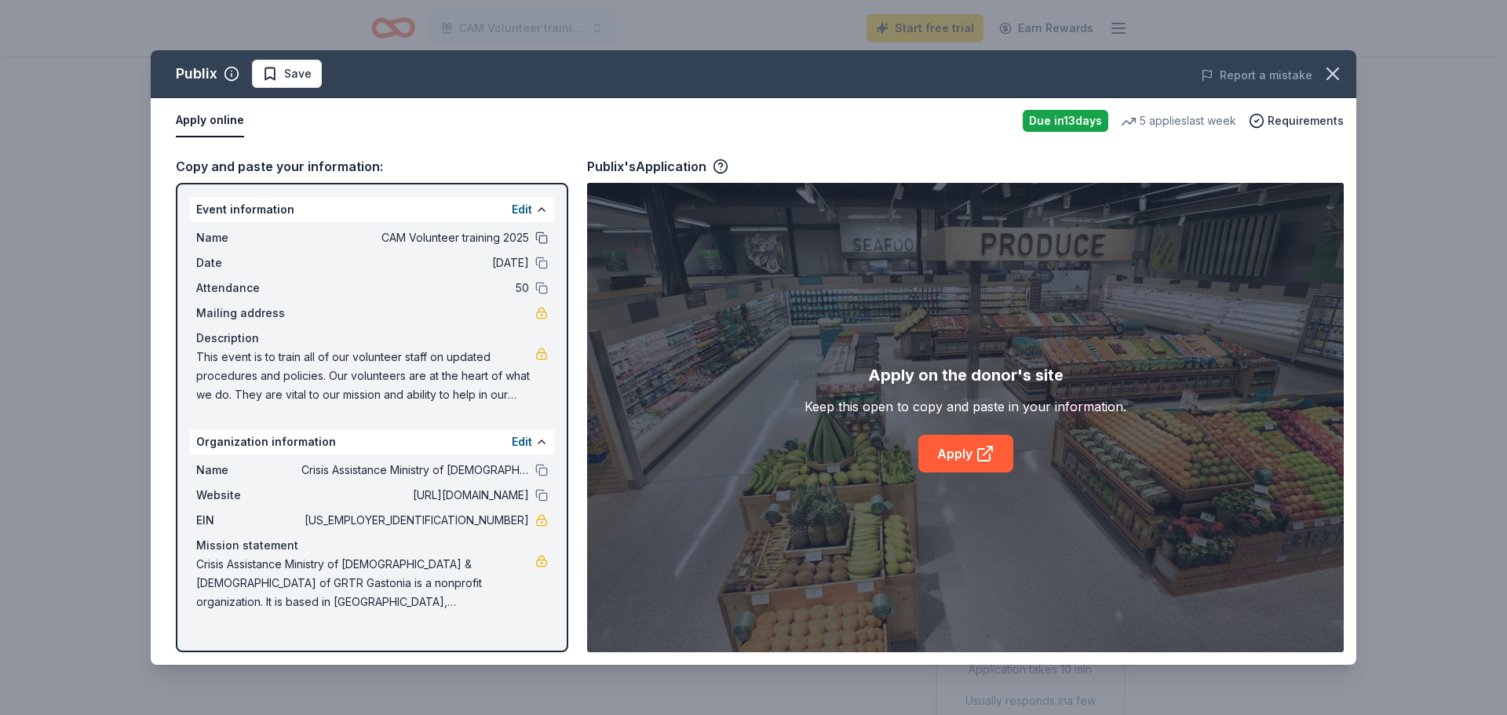
click at [543, 241] on button at bounding box center [541, 238] width 13 height 13
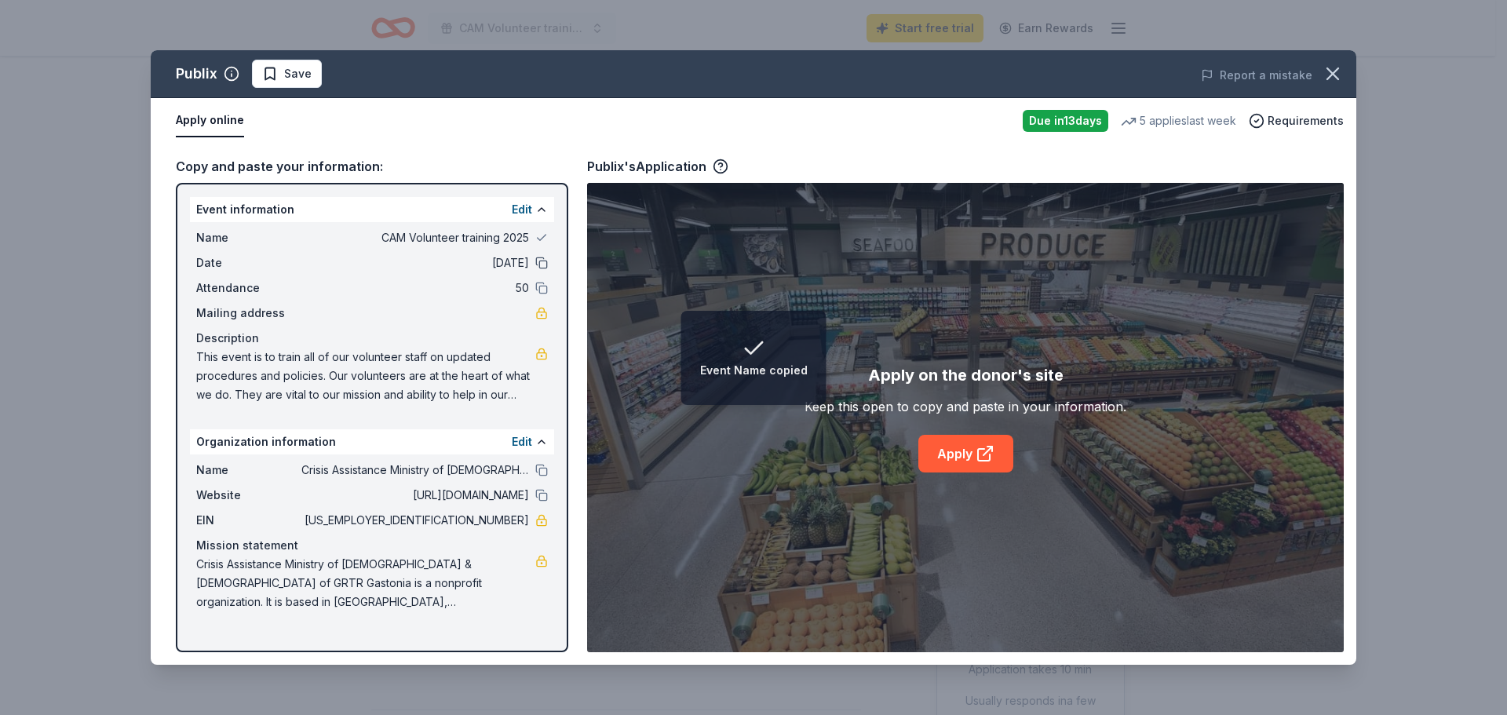
click at [543, 261] on button at bounding box center [541, 263] width 13 height 13
click at [543, 290] on button at bounding box center [541, 288] width 13 height 13
click at [545, 470] on button at bounding box center [541, 470] width 13 height 13
click at [546, 498] on button at bounding box center [541, 495] width 13 height 13
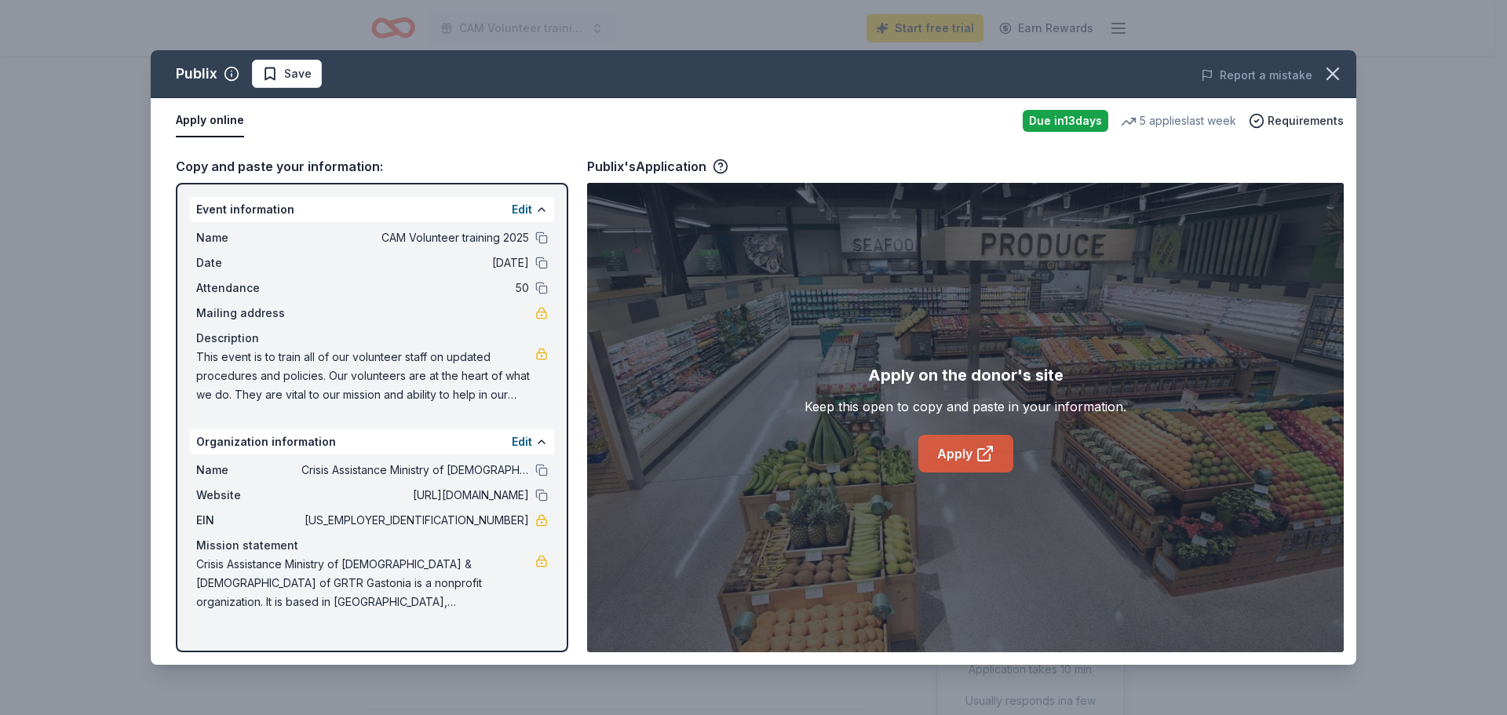
click at [950, 449] on link "Apply" at bounding box center [966, 454] width 95 height 38
click at [1333, 80] on icon "button" at bounding box center [1333, 74] width 22 height 22
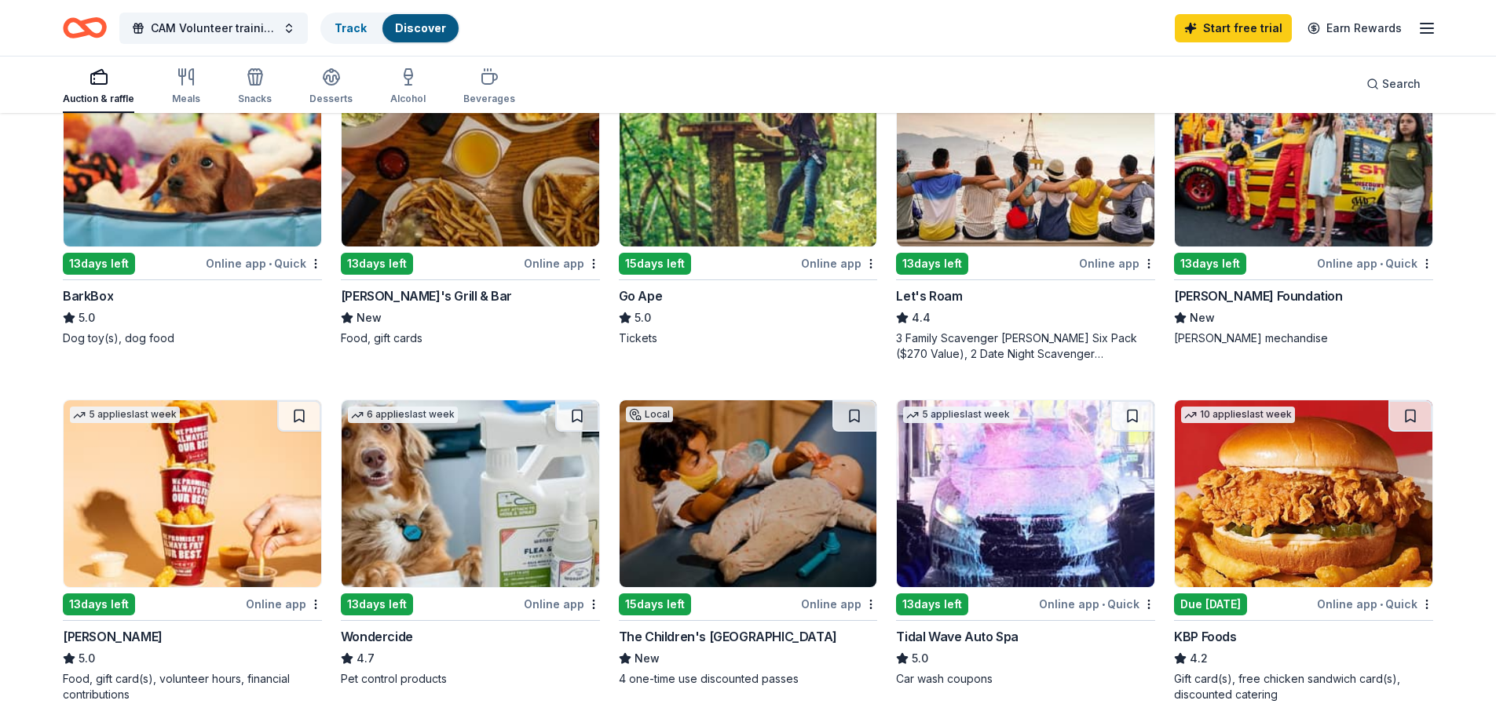
scroll to position [294, 0]
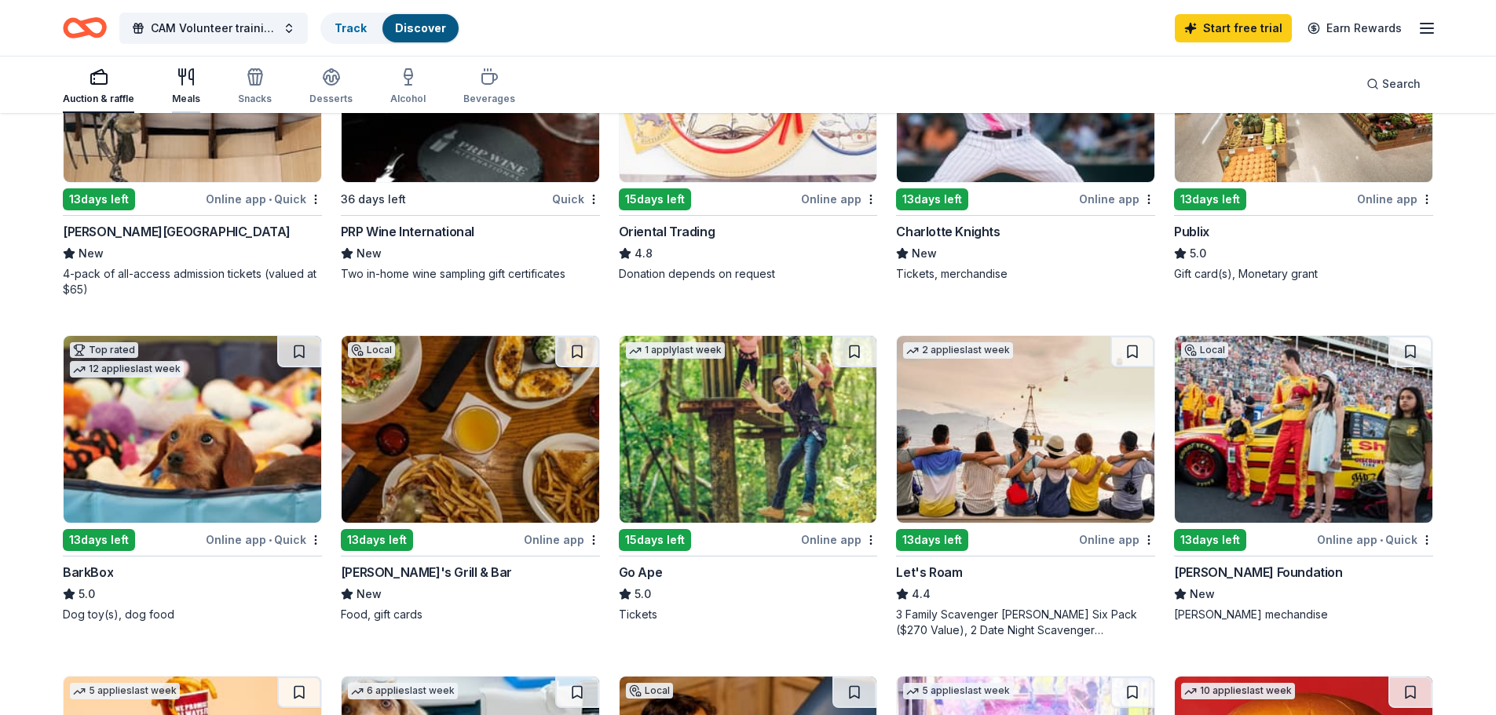
click at [185, 86] on icon "button" at bounding box center [186, 77] width 19 height 19
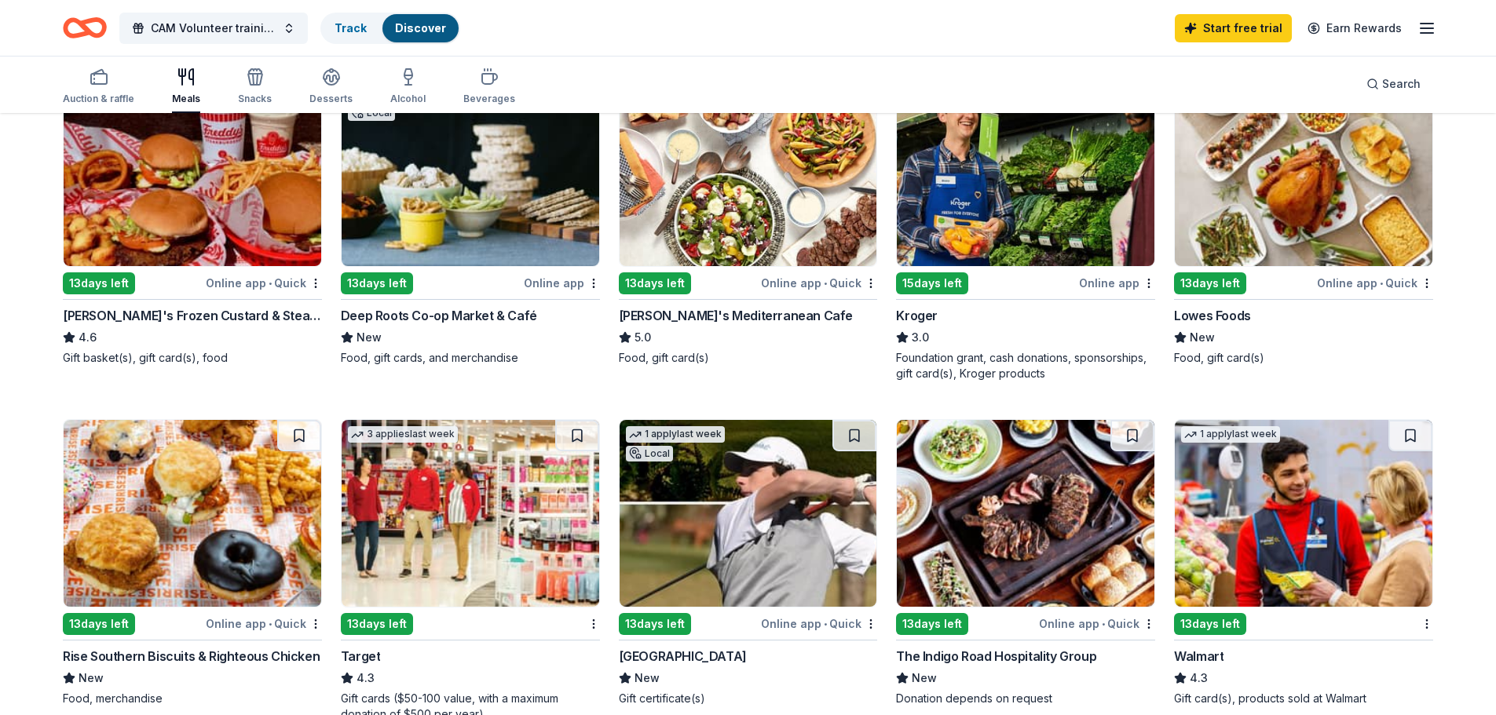
scroll to position [550, 0]
